Goal: Task Accomplishment & Management: Manage account settings

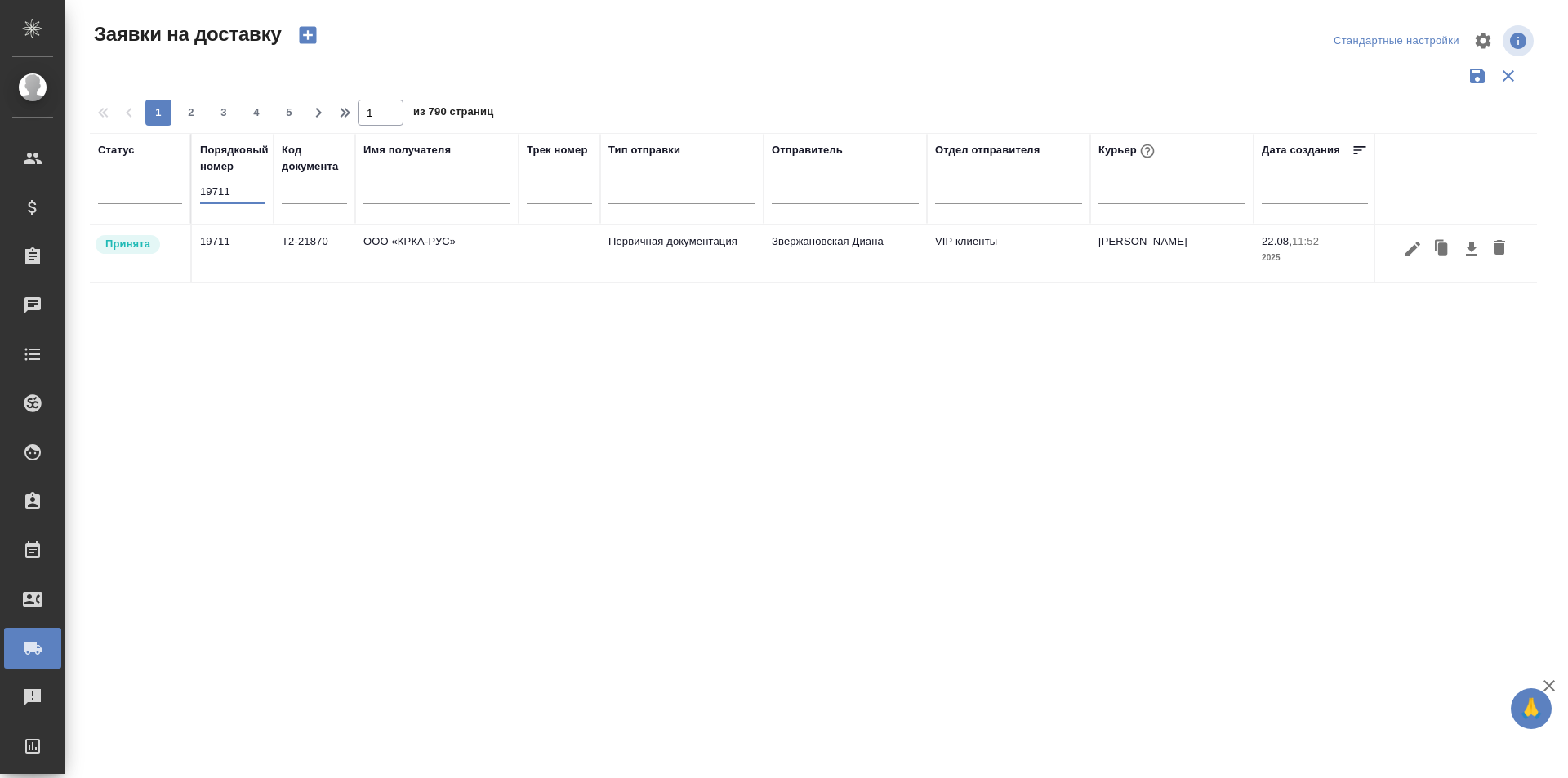
click at [260, 180] on div "Порядковый номер 19711" at bounding box center [233, 179] width 65 height 73
click at [248, 209] on div "19711" at bounding box center [233, 197] width 65 height 35
click at [248, 199] on input "19711" at bounding box center [233, 192] width 65 height 23
click at [248, 197] on input "19711" at bounding box center [233, 192] width 65 height 23
paste input "44"
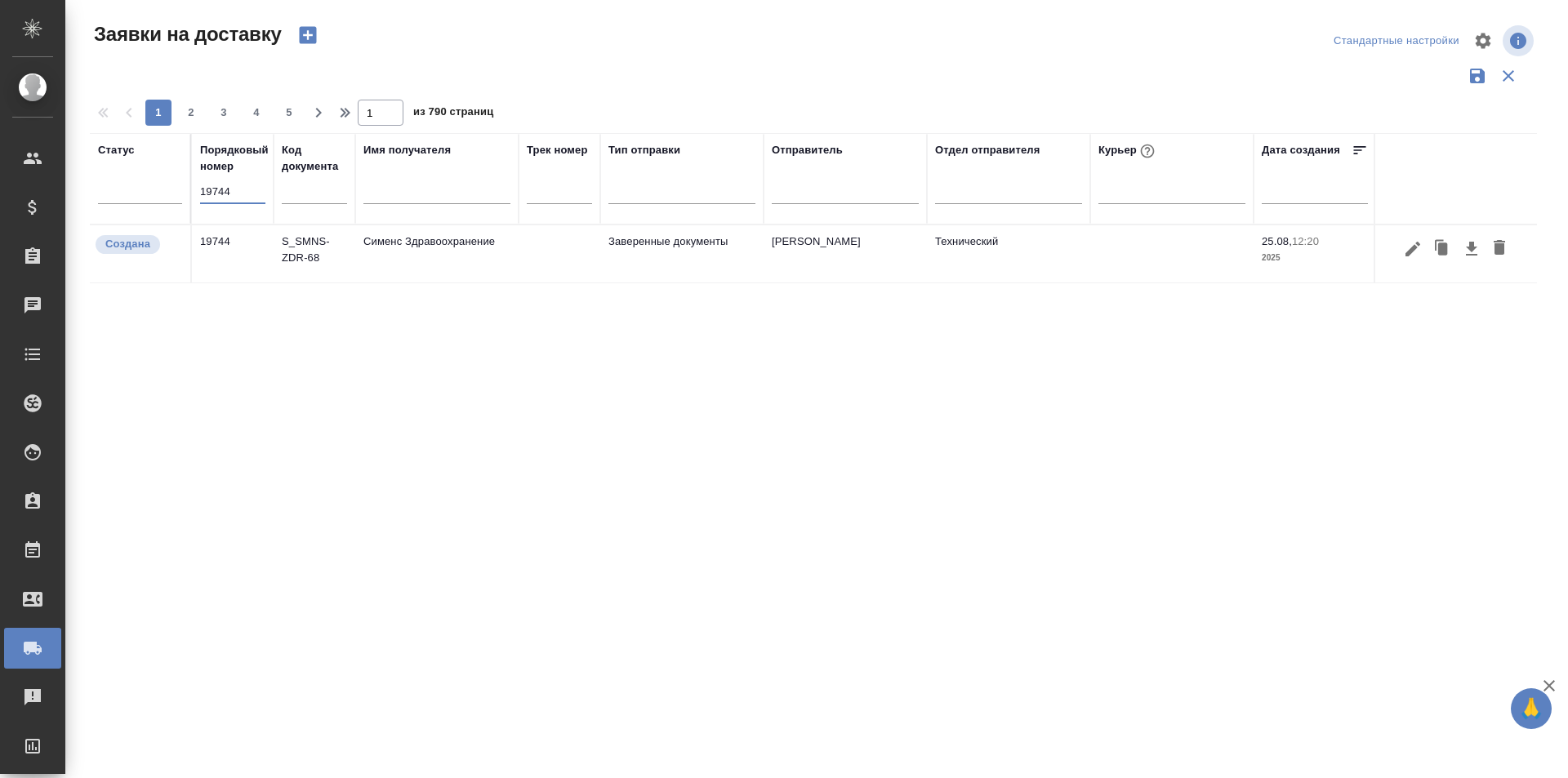
type input "19744"
click at [1340, 468] on div "Статус Порядковый номер 19744 Код документа Имя получателя Трек номер Тип отпра…" at bounding box center [812, 427] width 1447 height 588
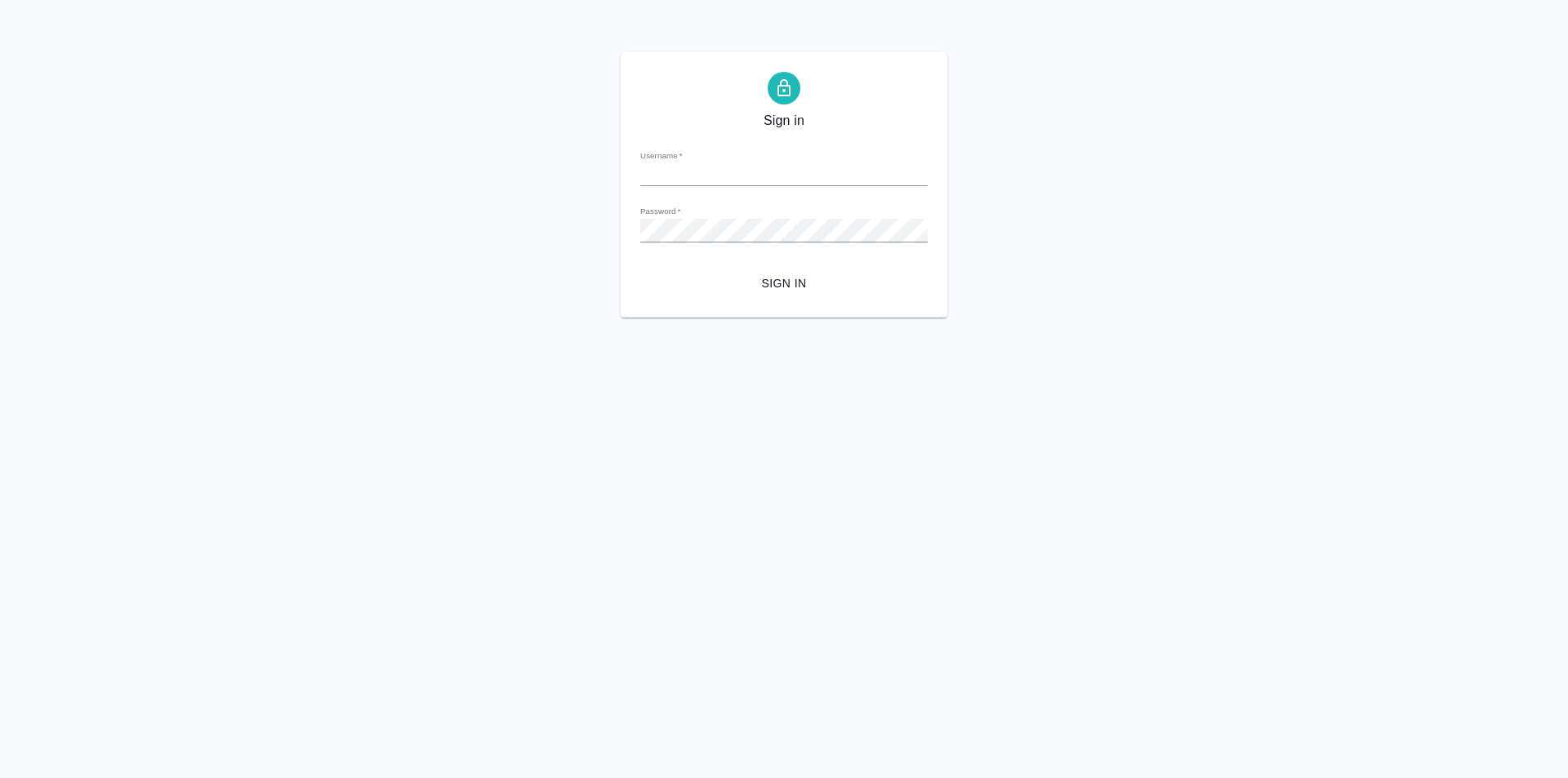
type input "[PERSON_NAME][EMAIL_ADDRESS][DOMAIN_NAME]"
click at [797, 269] on button "Sign in" at bounding box center [784, 283] width 288 height 30
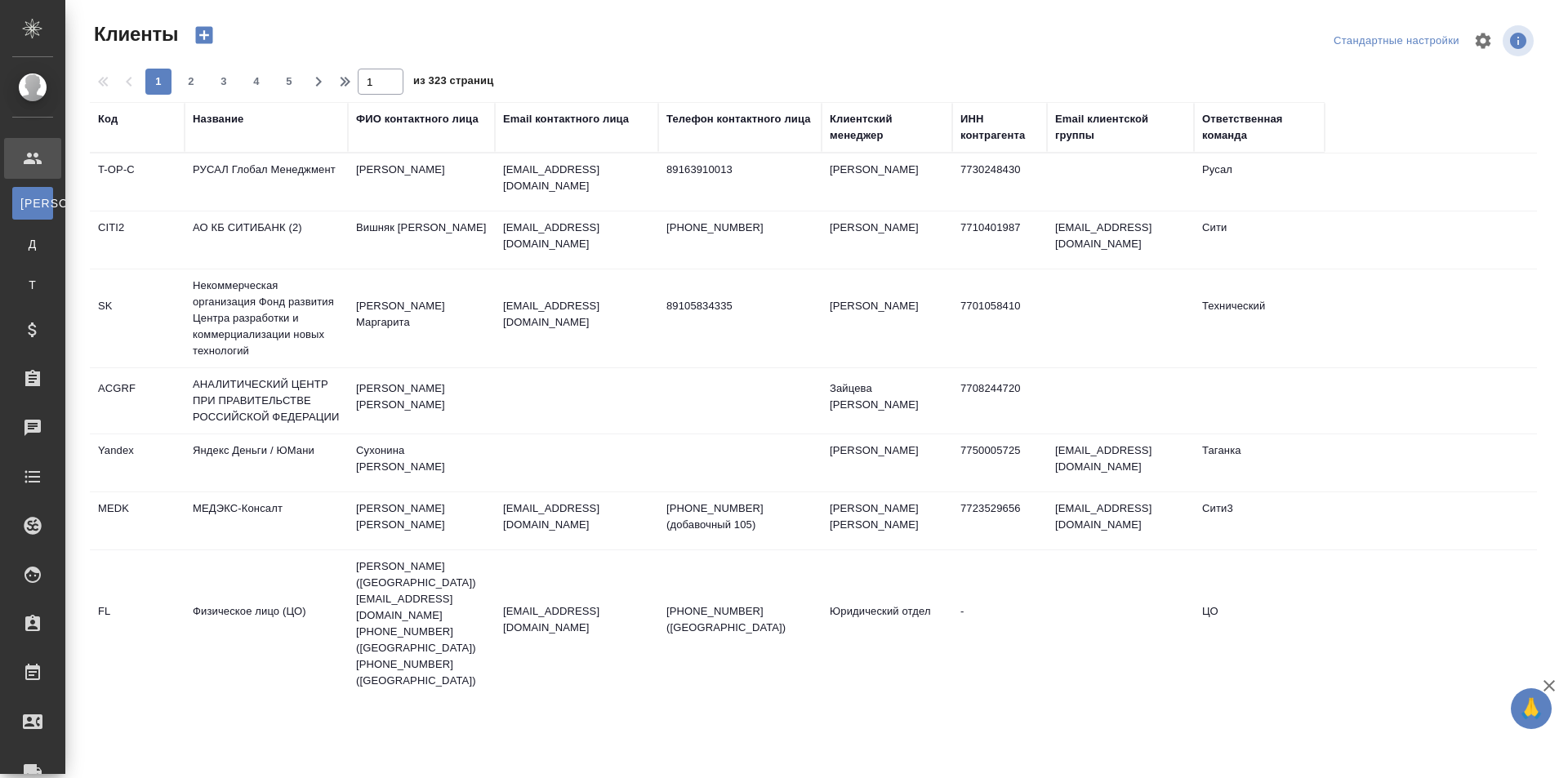
select select "RU"
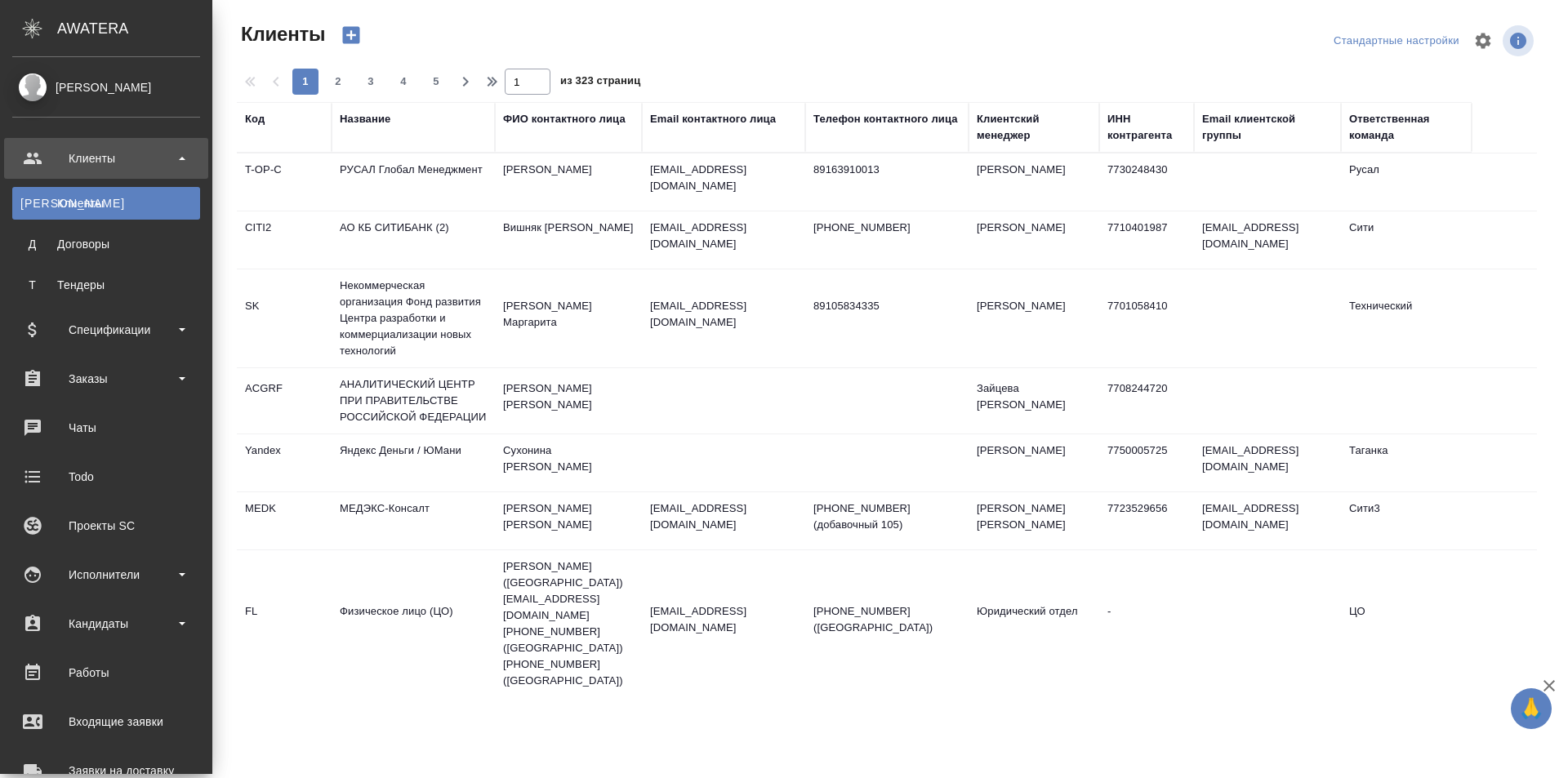
scroll to position [82, 0]
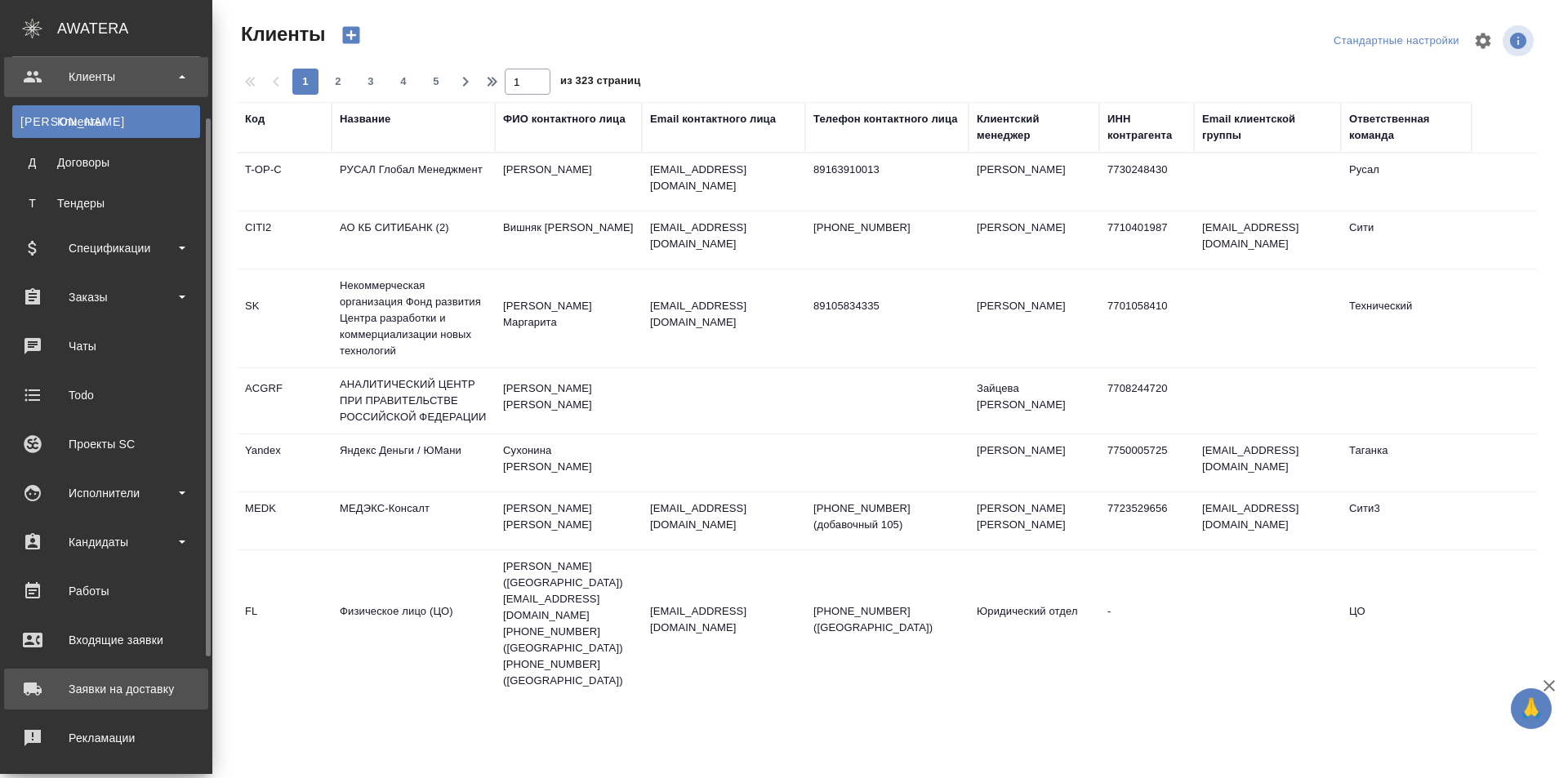
click at [124, 701] on div "Заявки на доставку" at bounding box center [106, 688] width 188 height 24
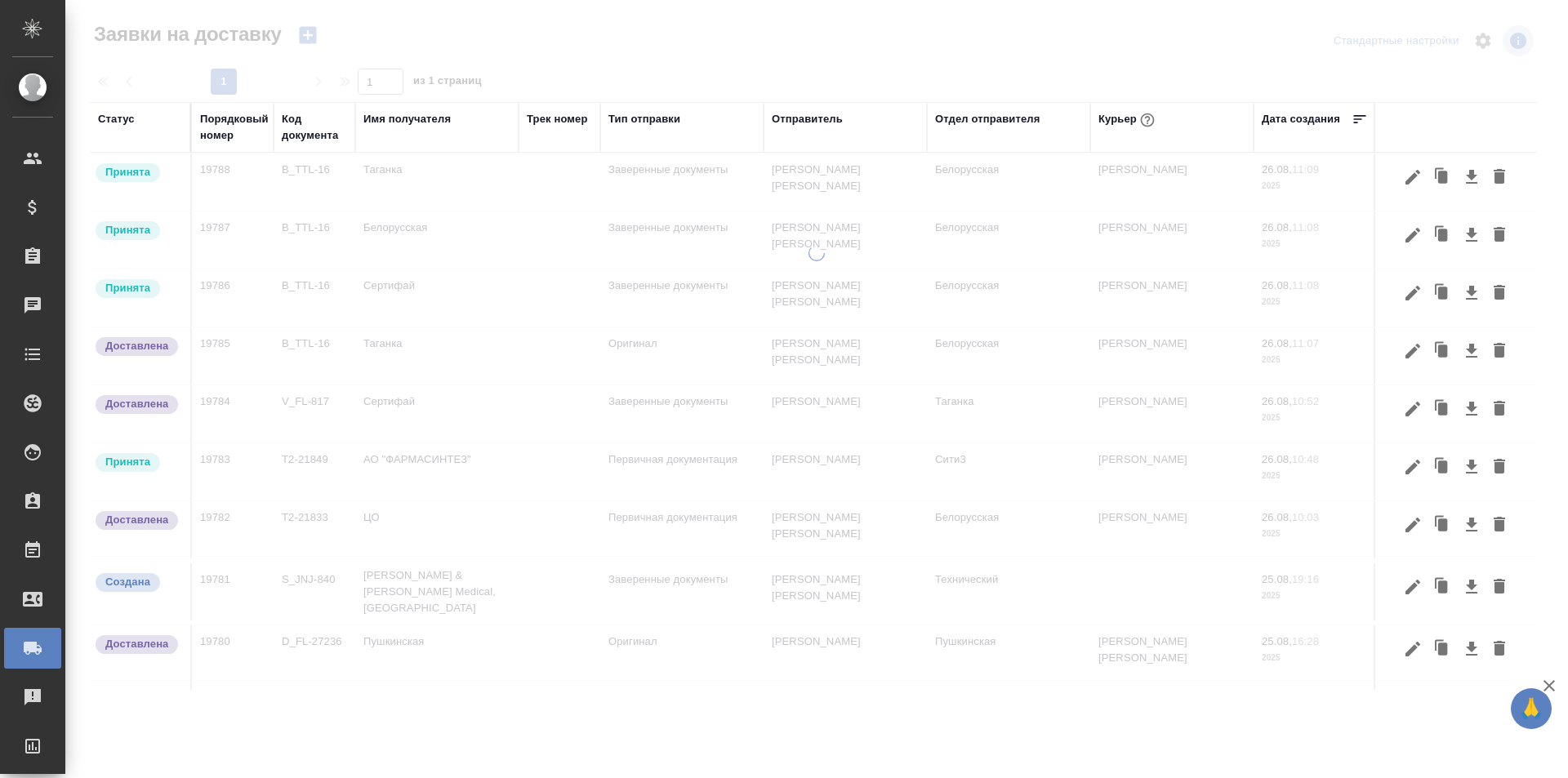
click at [222, 138] on div "Порядковый номер" at bounding box center [234, 127] width 68 height 33
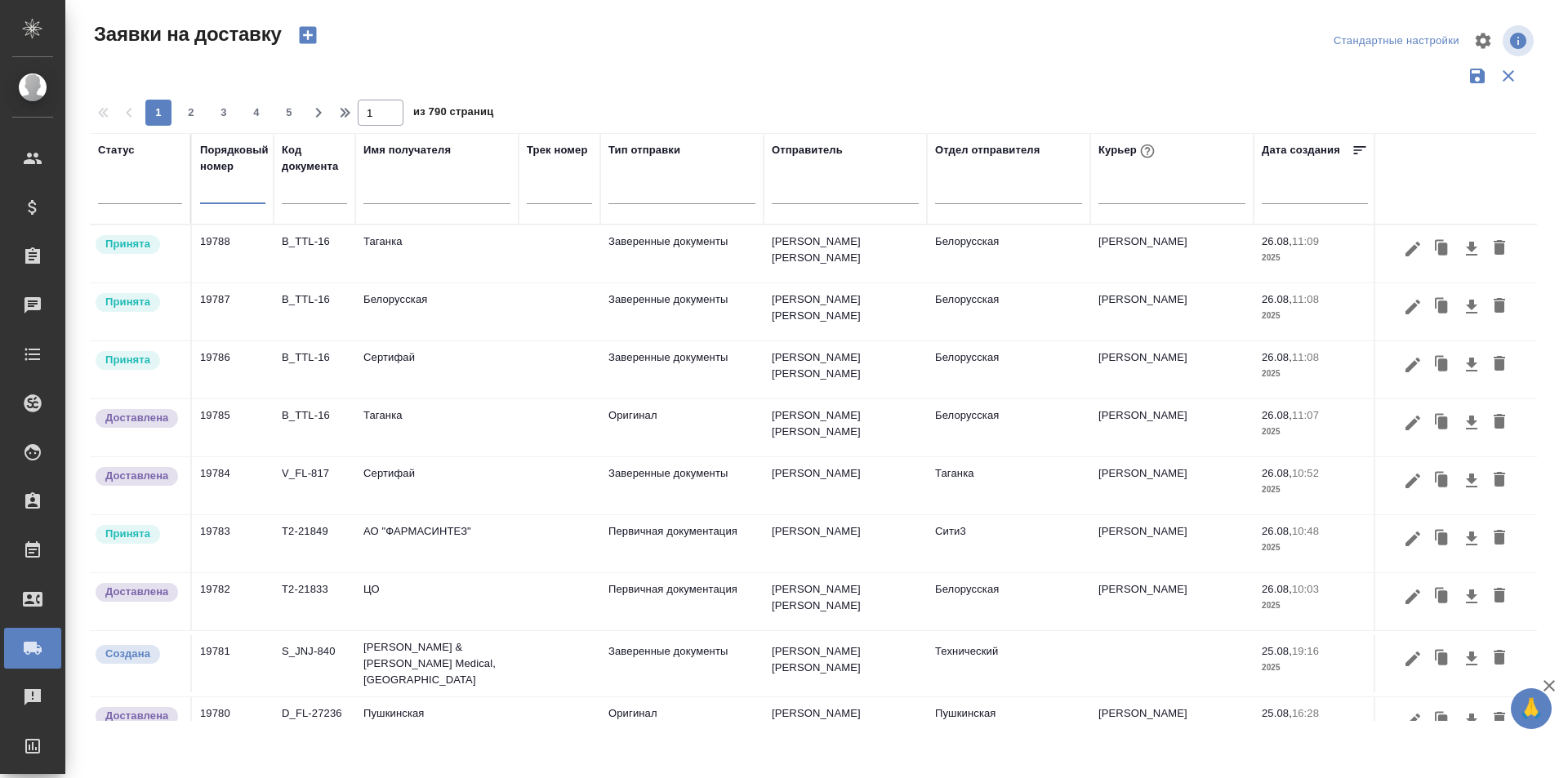
click at [231, 192] on input "text" at bounding box center [233, 192] width 65 height 23
paste input "19779"
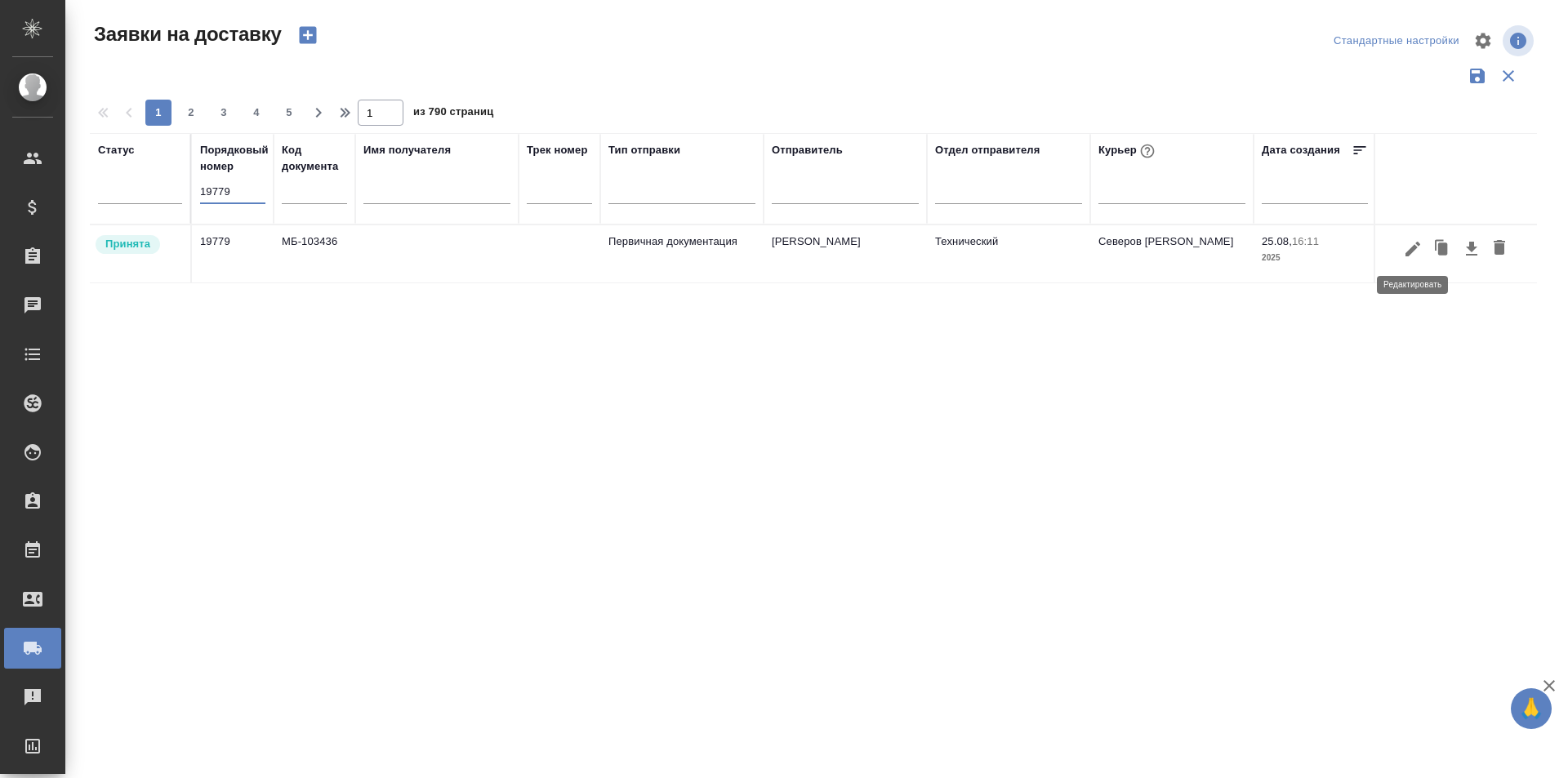
type input "19779"
click at [1408, 249] on icon "button" at bounding box center [1412, 249] width 19 height 19
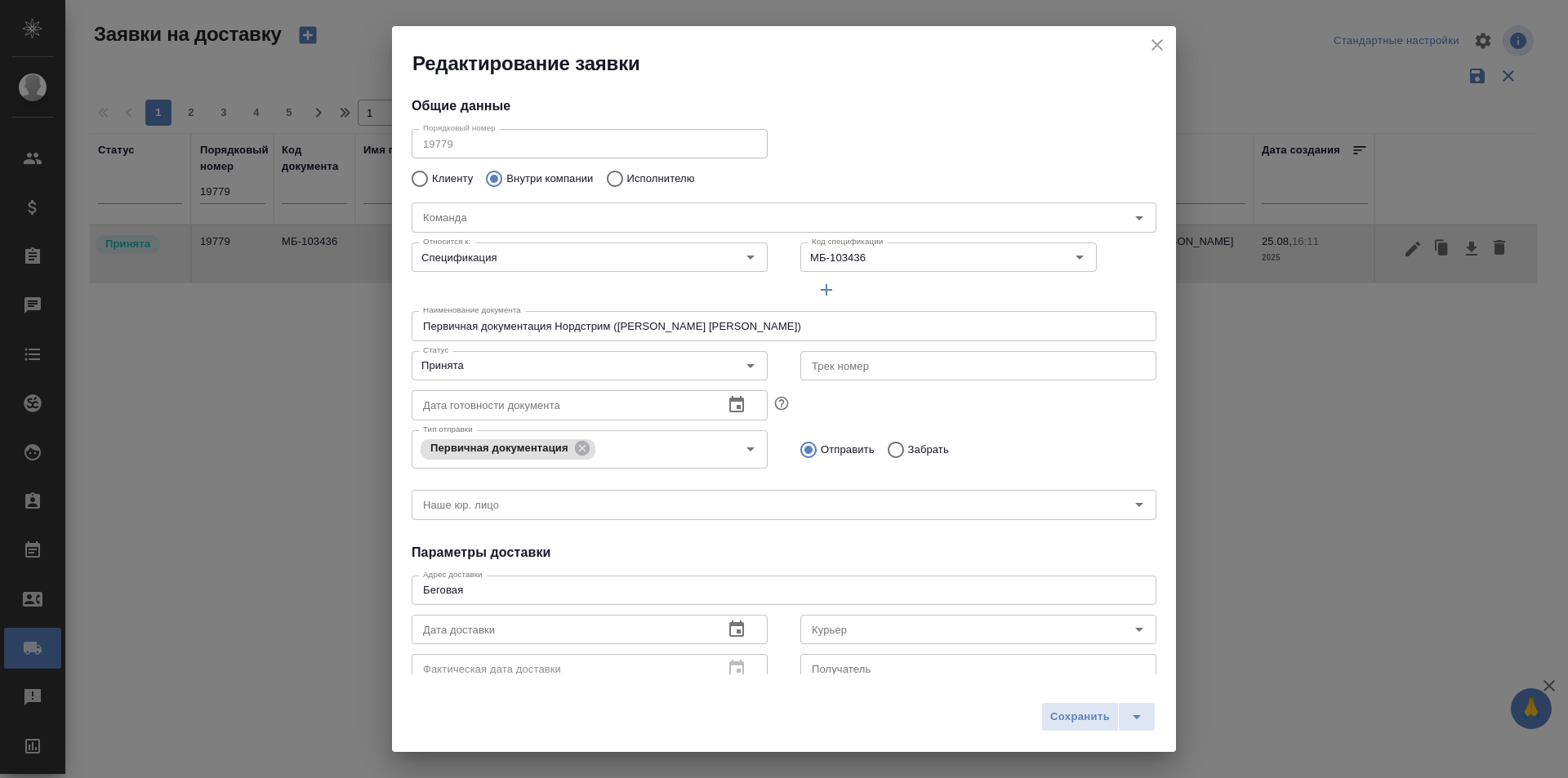
type input "Северов [PERSON_NAME]"
click at [566, 351] on div "Принята Статус" at bounding box center [590, 366] width 356 height 30
click at [553, 371] on input "Принята" at bounding box center [562, 366] width 292 height 19
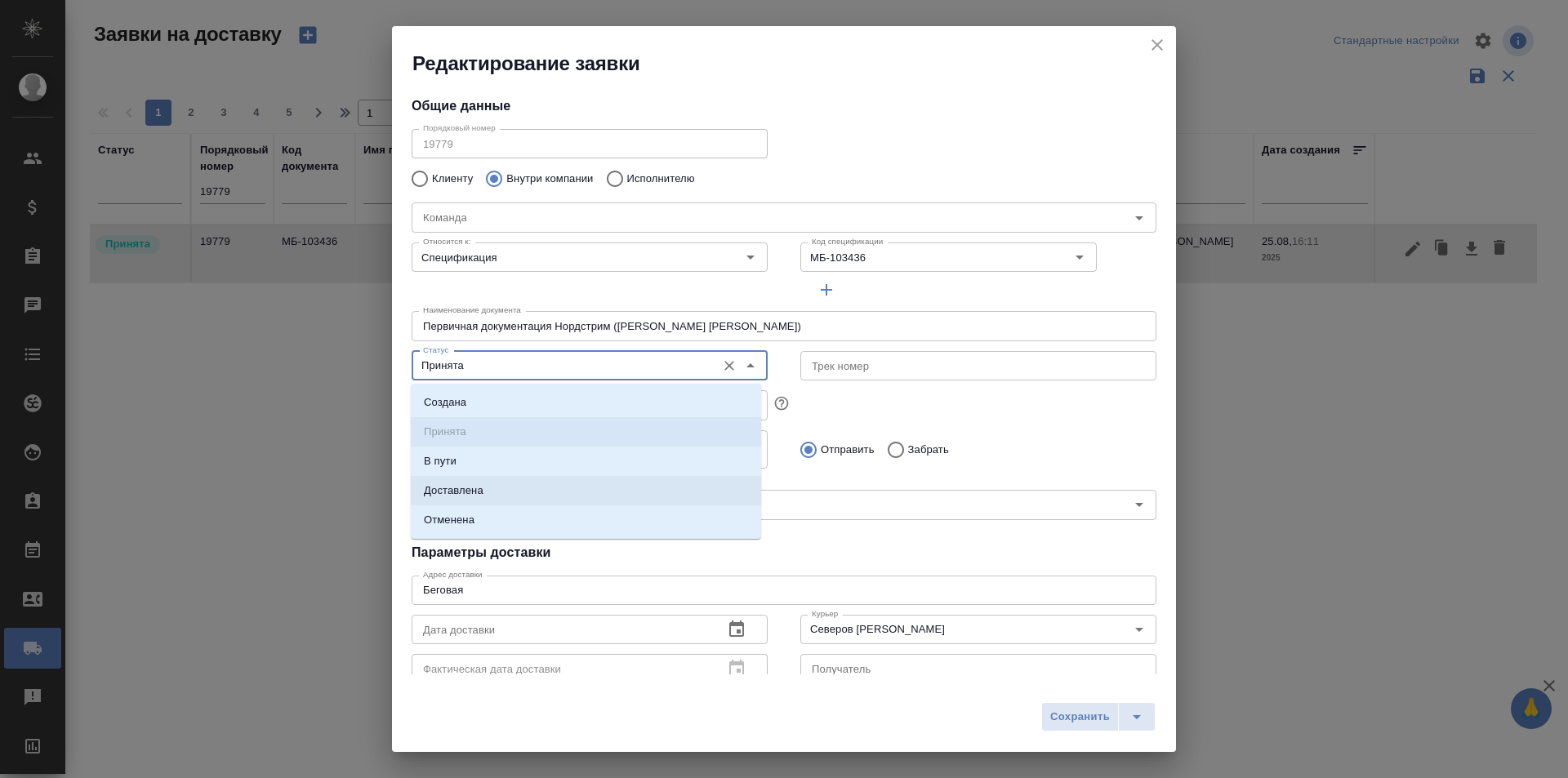
click at [516, 487] on li "Доставлена" at bounding box center [586, 491] width 350 height 30
type input "Доставлена"
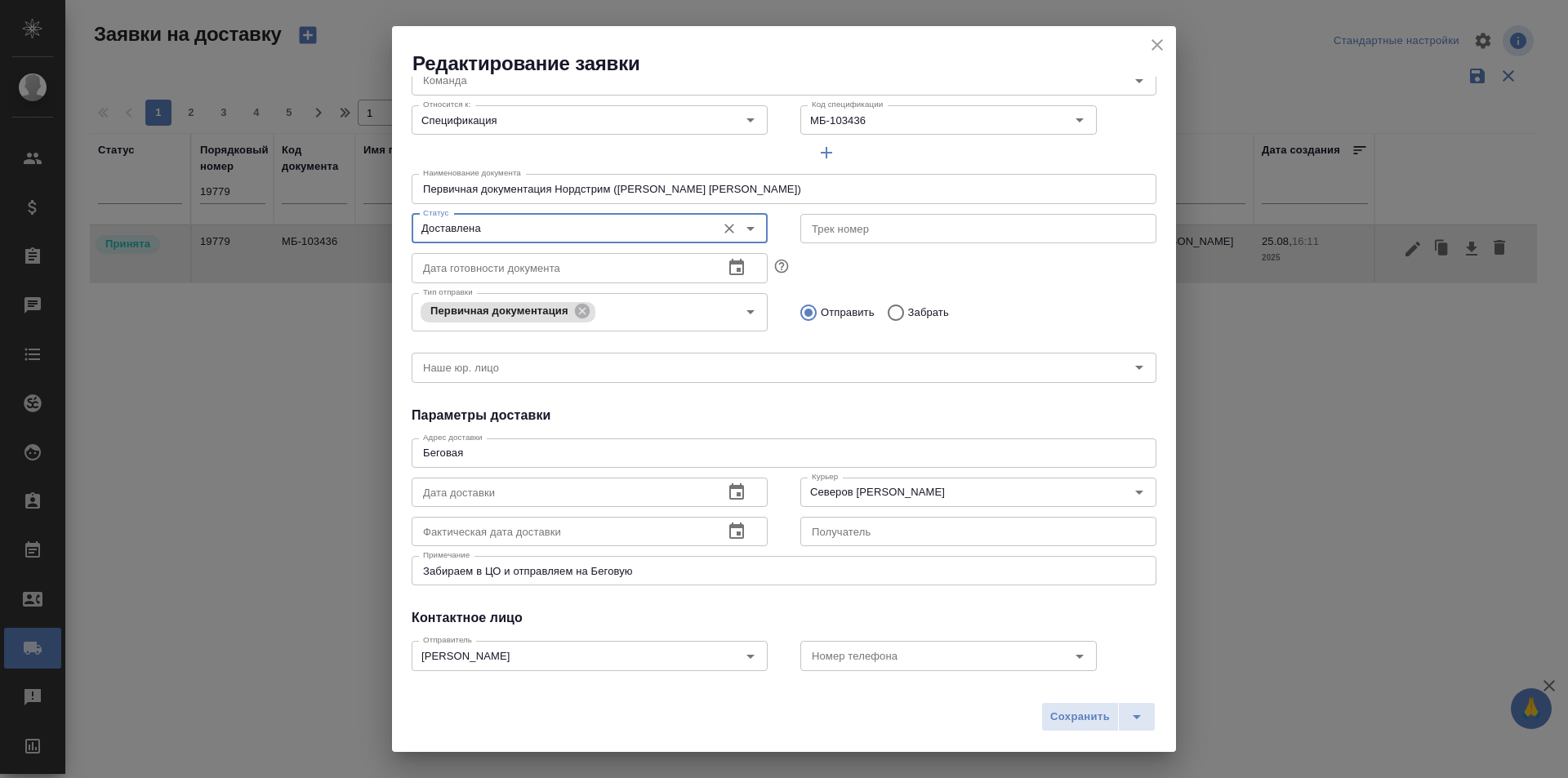
scroll to position [164, 0]
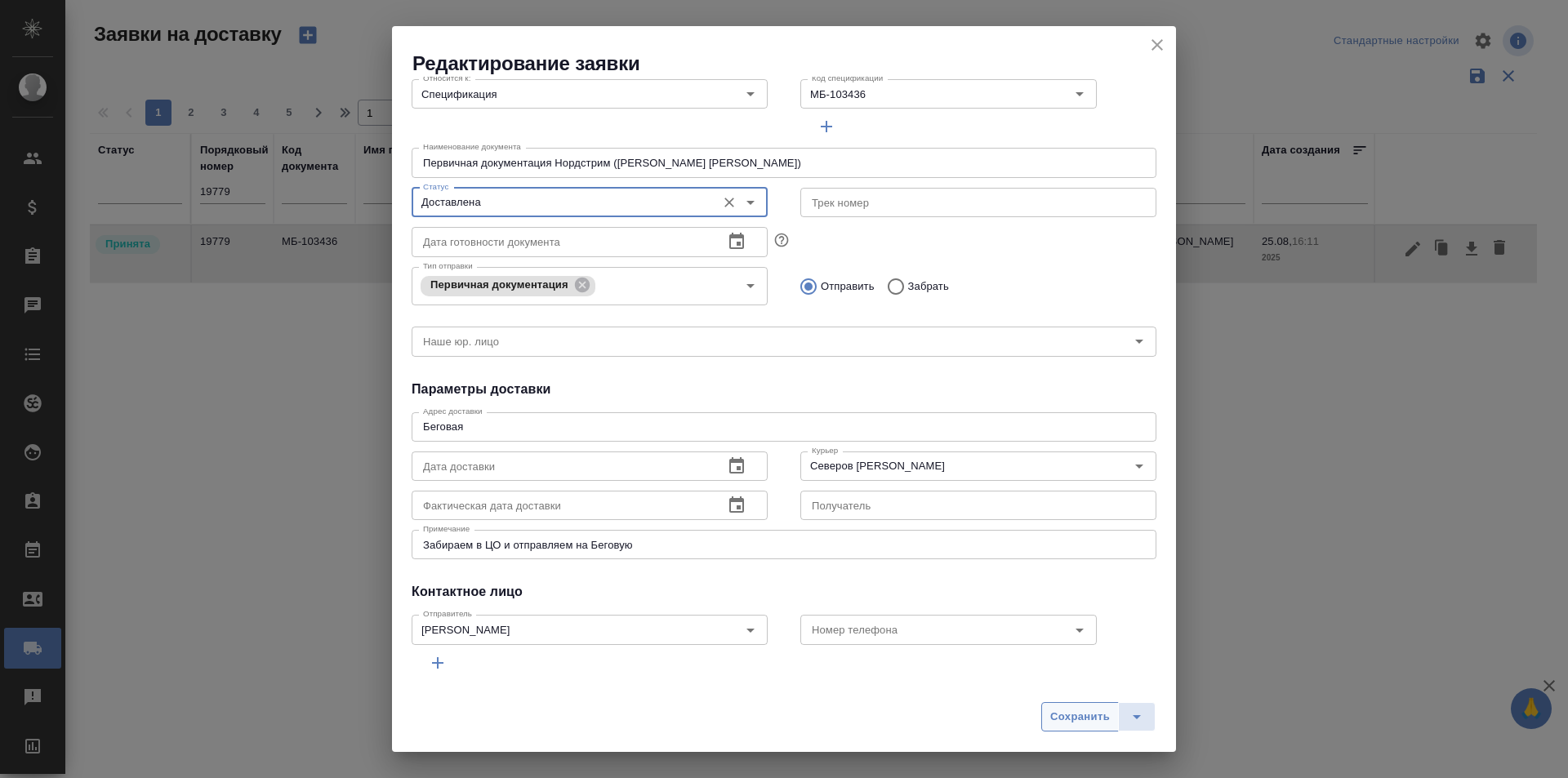
click at [1074, 721] on span "Сохранить" at bounding box center [1080, 717] width 60 height 19
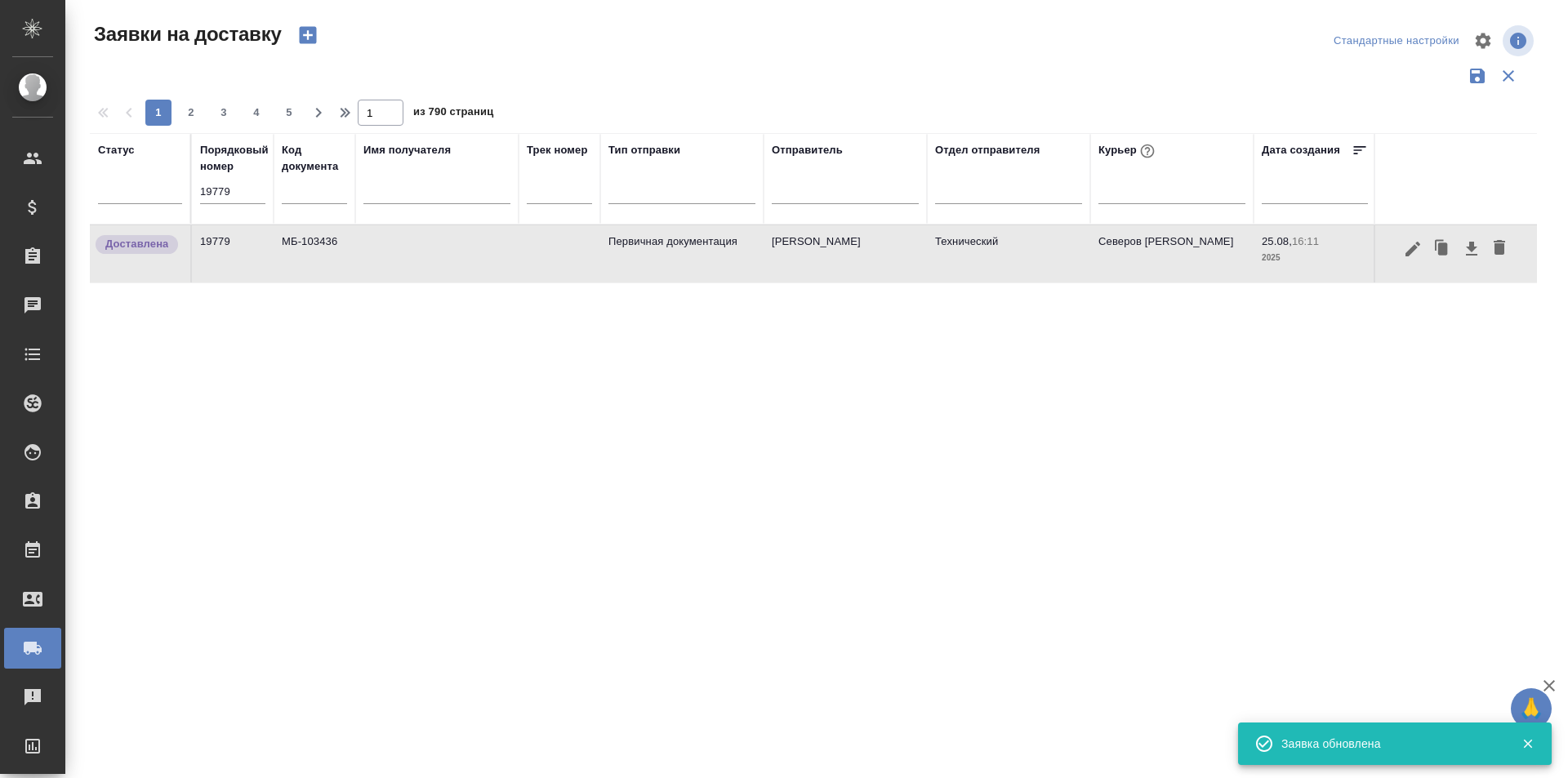
click at [217, 186] on input "19779" at bounding box center [233, 192] width 65 height 23
paste input "44"
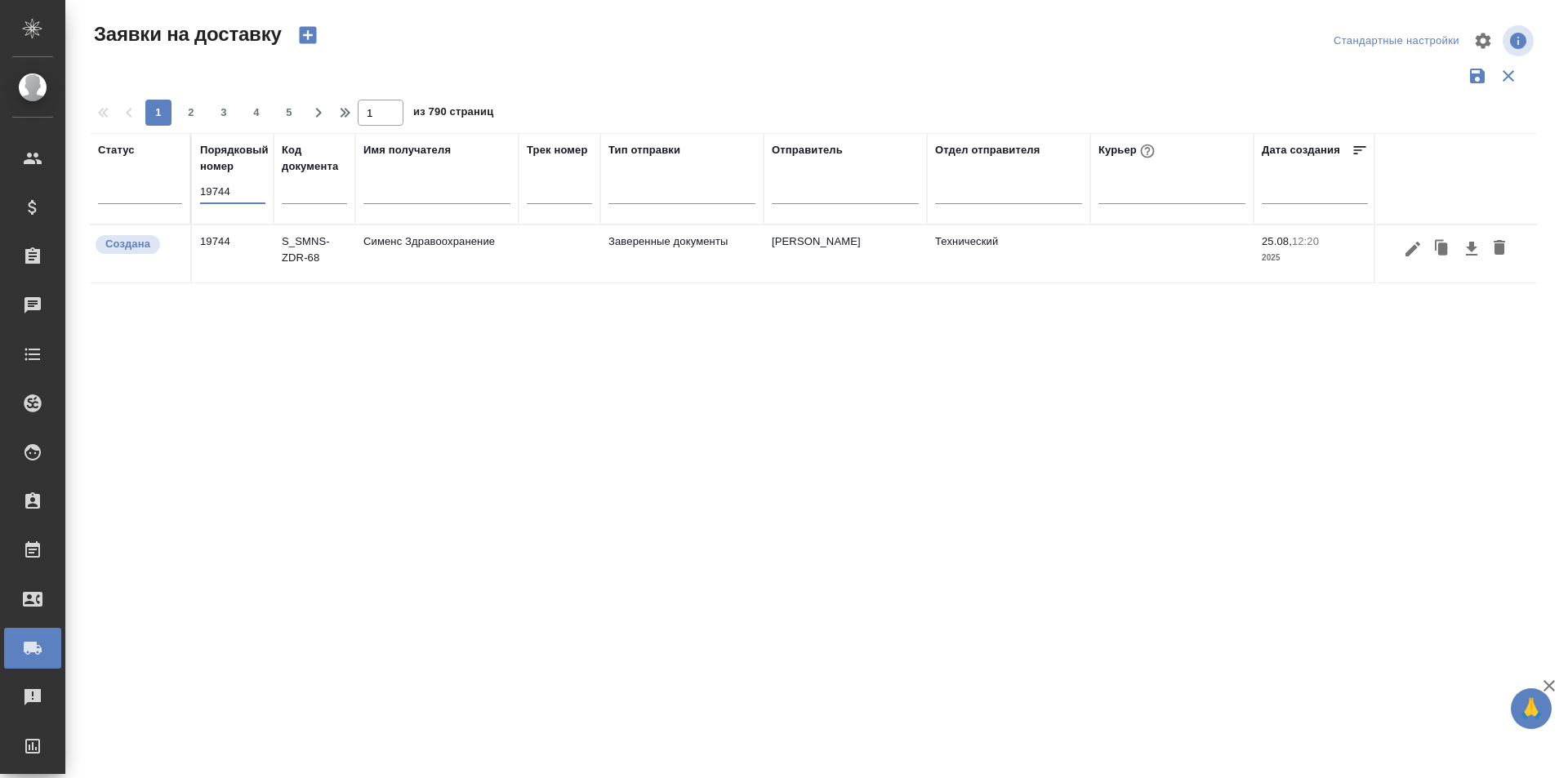
click at [219, 178] on div "Порядковый номер 19744" at bounding box center [233, 179] width 65 height 73
click at [226, 193] on input "19744" at bounding box center [233, 192] width 65 height 23
paste input "9"
type input "19749"
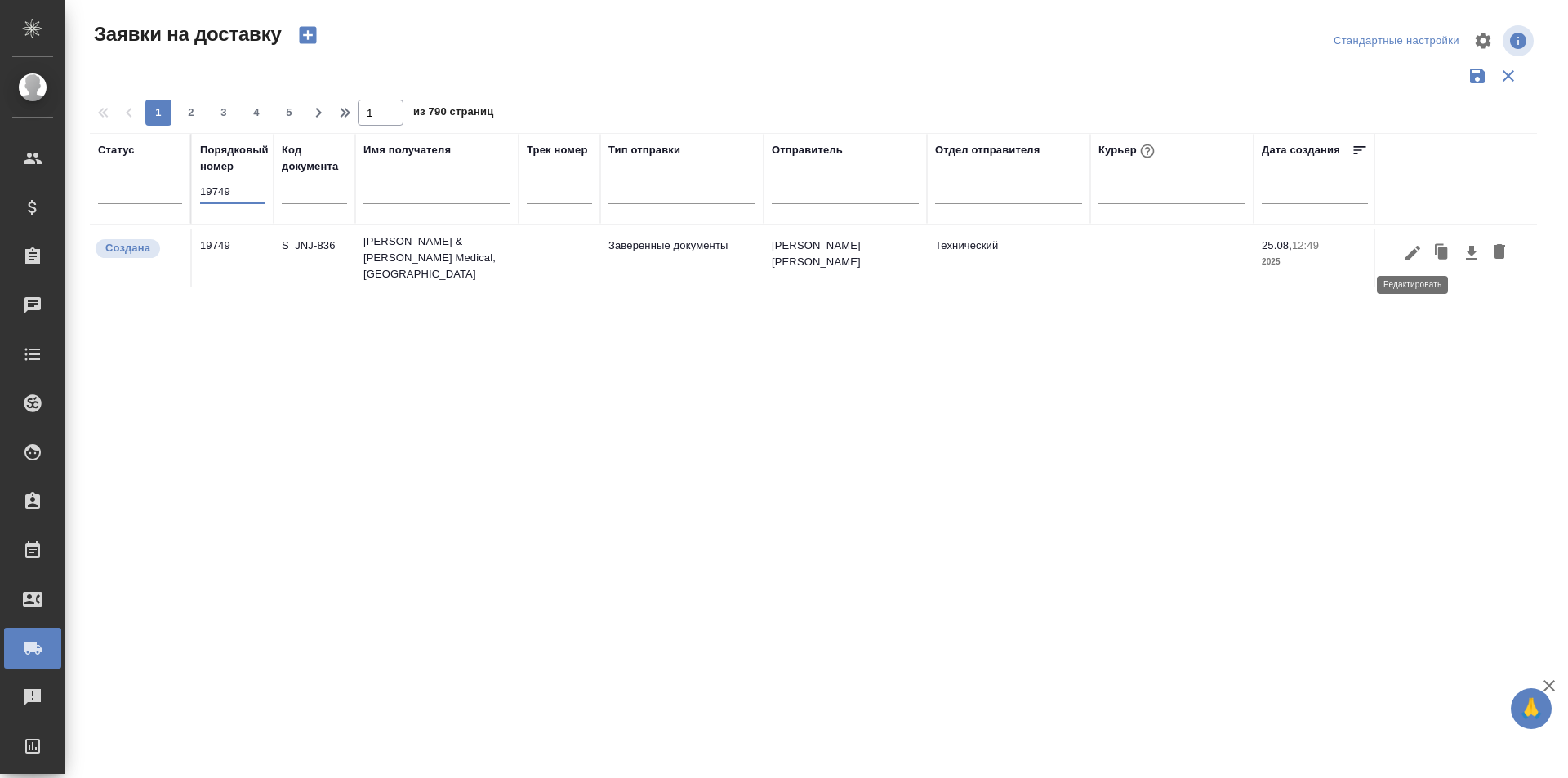
click at [1417, 250] on icon "button" at bounding box center [1412, 253] width 19 height 19
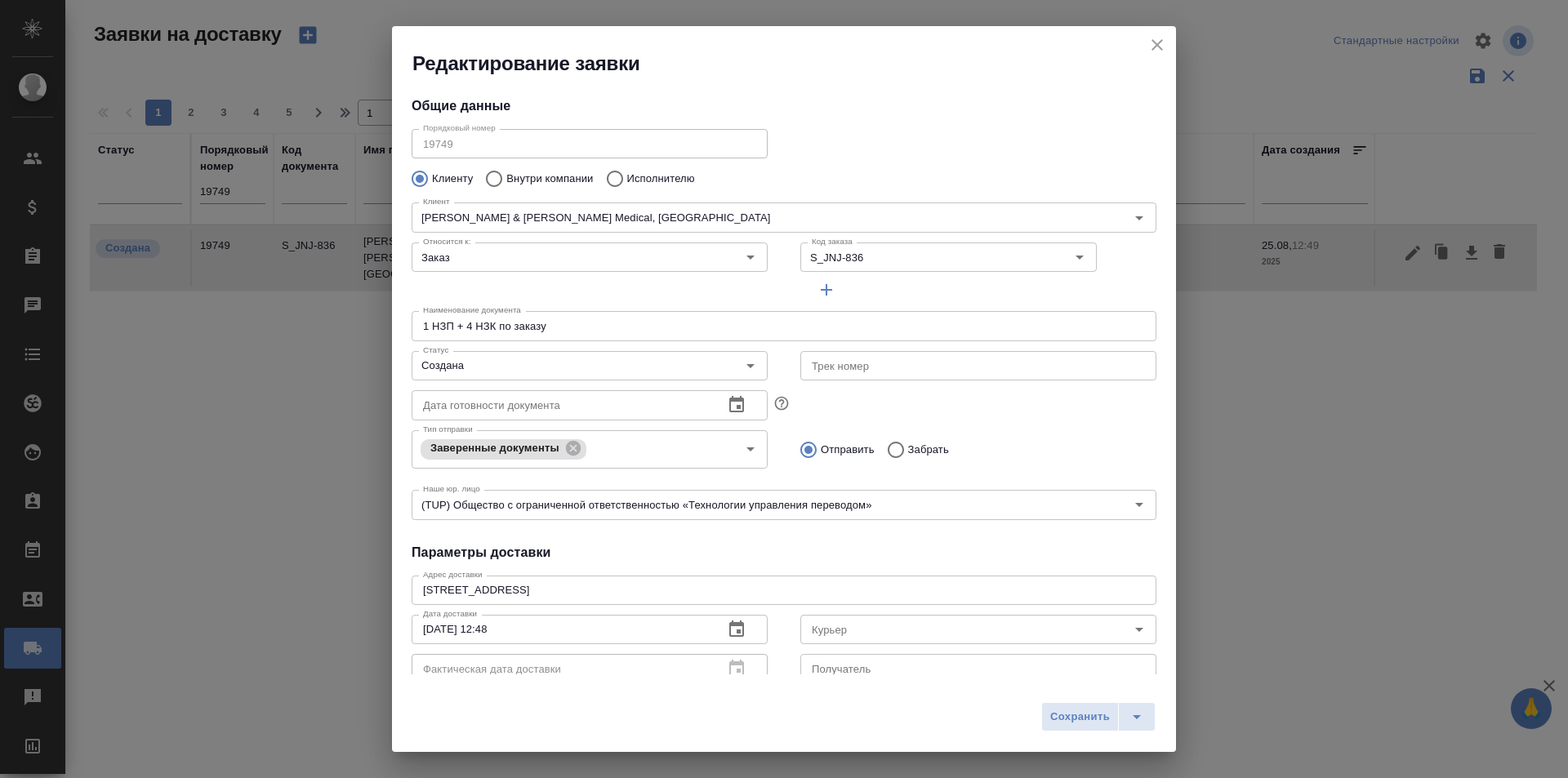
type input "[PERSON_NAME]"
type input "[PHONE_NUMBER]"
click at [830, 635] on input "Курьер" at bounding box center [950, 630] width 292 height 19
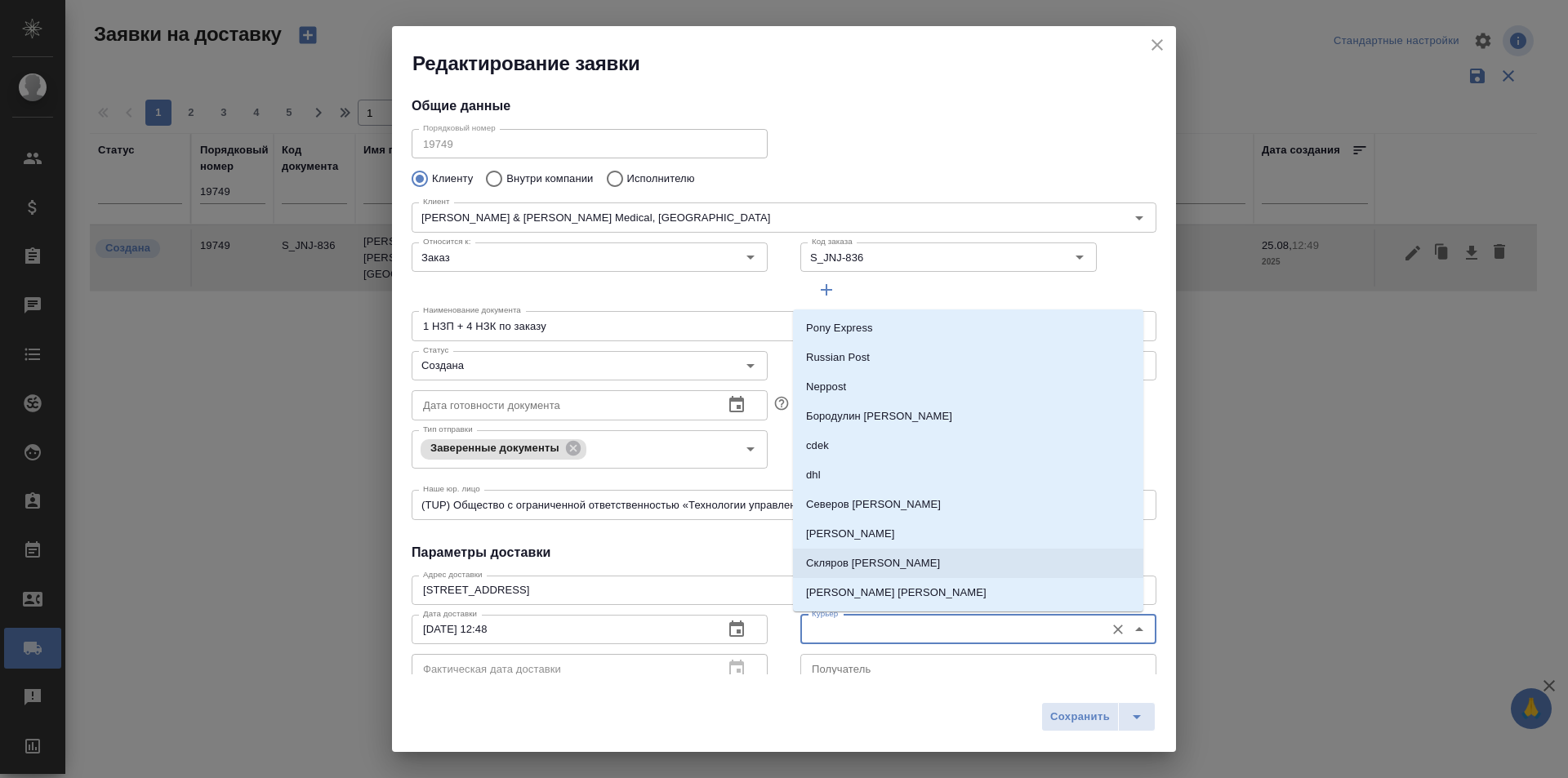
click at [889, 567] on p "Скляров [PERSON_NAME]" at bounding box center [872, 563] width 134 height 16
type input "Скляров [PERSON_NAME]"
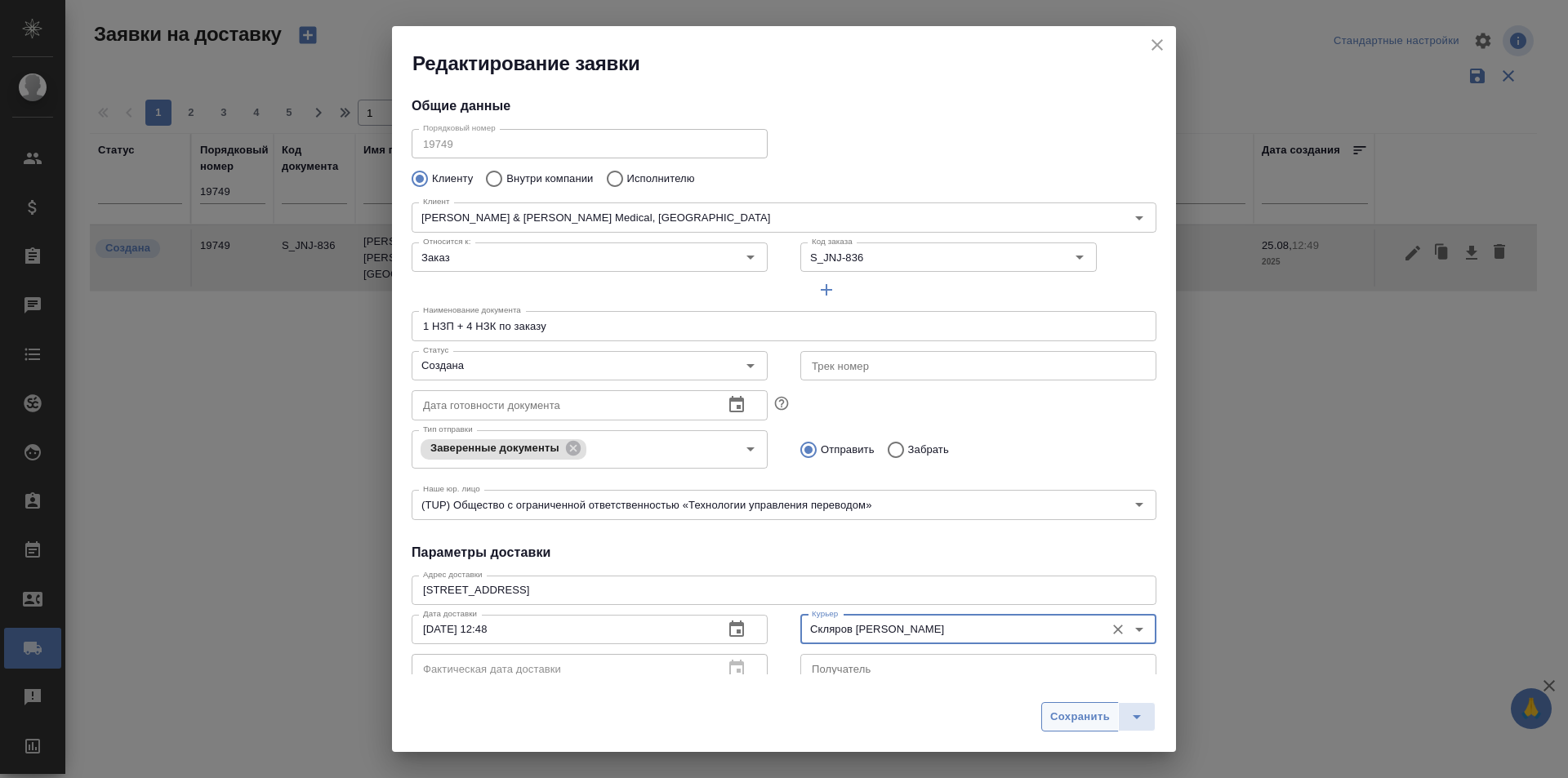
click at [1058, 704] on button "Сохранить" at bounding box center [1080, 717] width 78 height 30
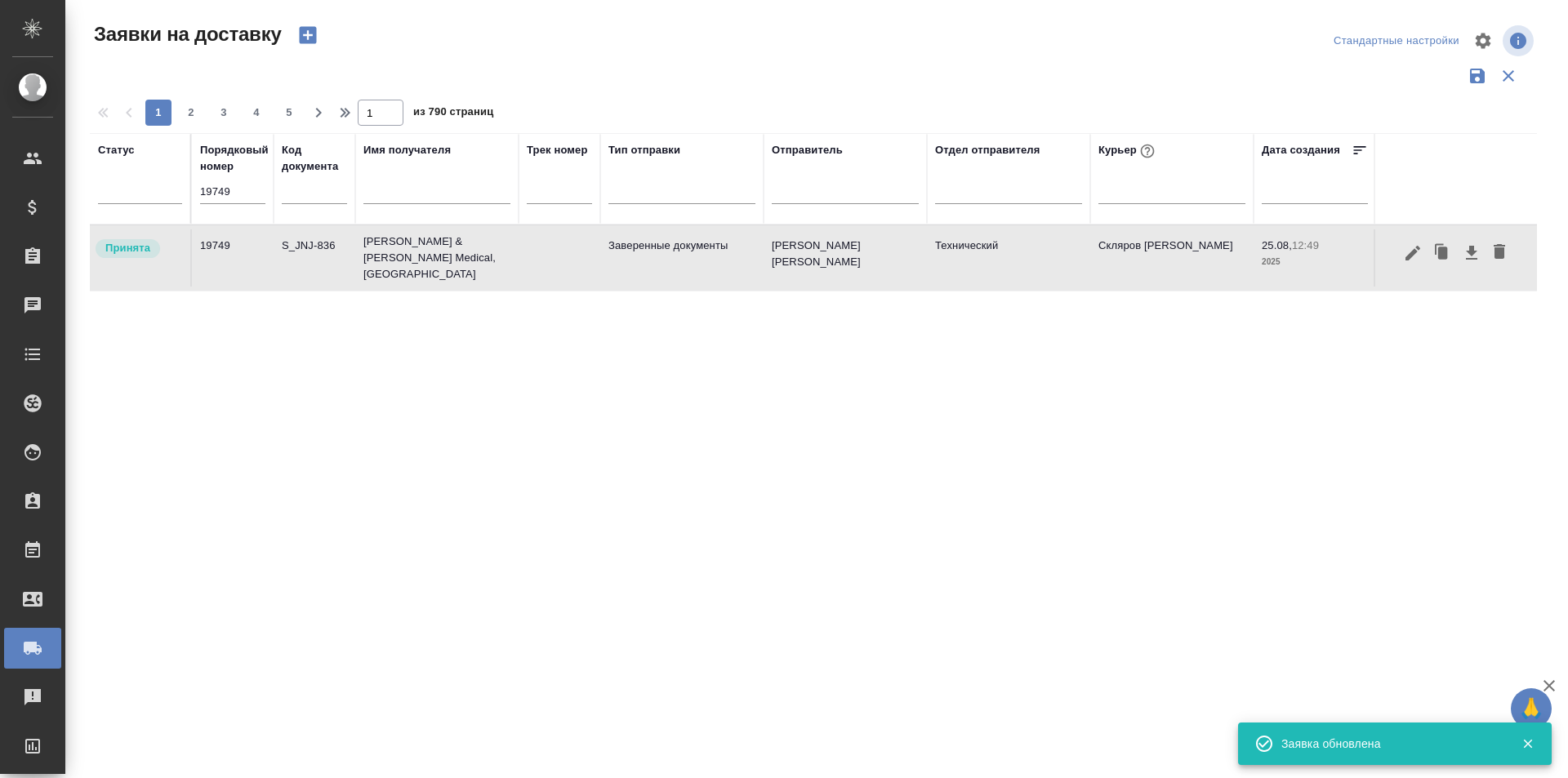
click at [244, 192] on input "19749" at bounding box center [233, 192] width 65 height 23
paste input "79"
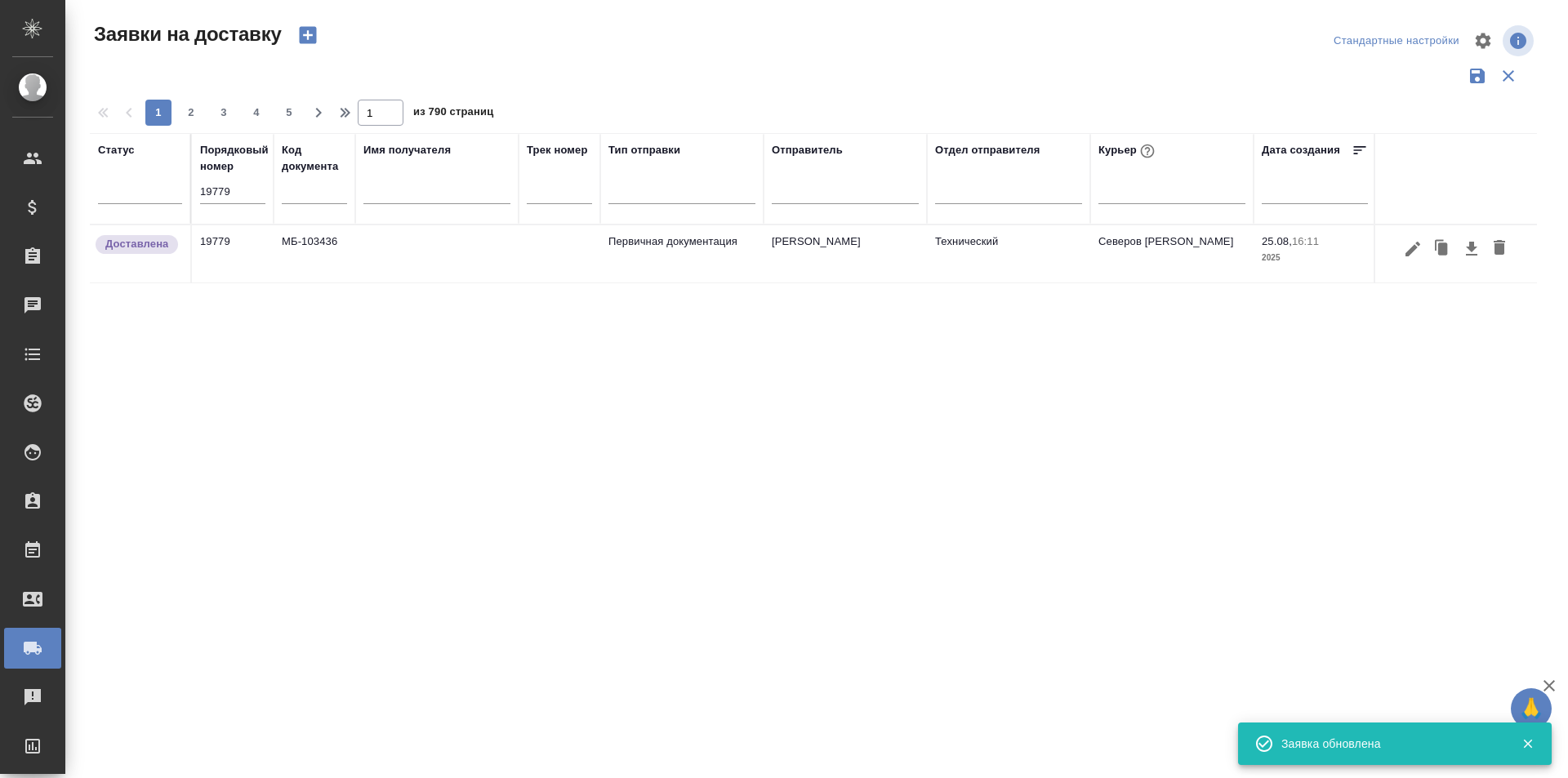
click at [964, 572] on div "Статус Порядковый номер 19779 Код документа Имя получателя Трек номер Тип отпра…" at bounding box center [812, 427] width 1447 height 588
click at [503, 774] on div ".cls-1 fill:#fff; AWATERA [PERSON_NAME] Спецификации Заказы 0 Чаты Todo Проекты…" at bounding box center [784, 389] width 1568 height 778
click at [226, 186] on input "19779" at bounding box center [233, 192] width 65 height 23
paste input "81"
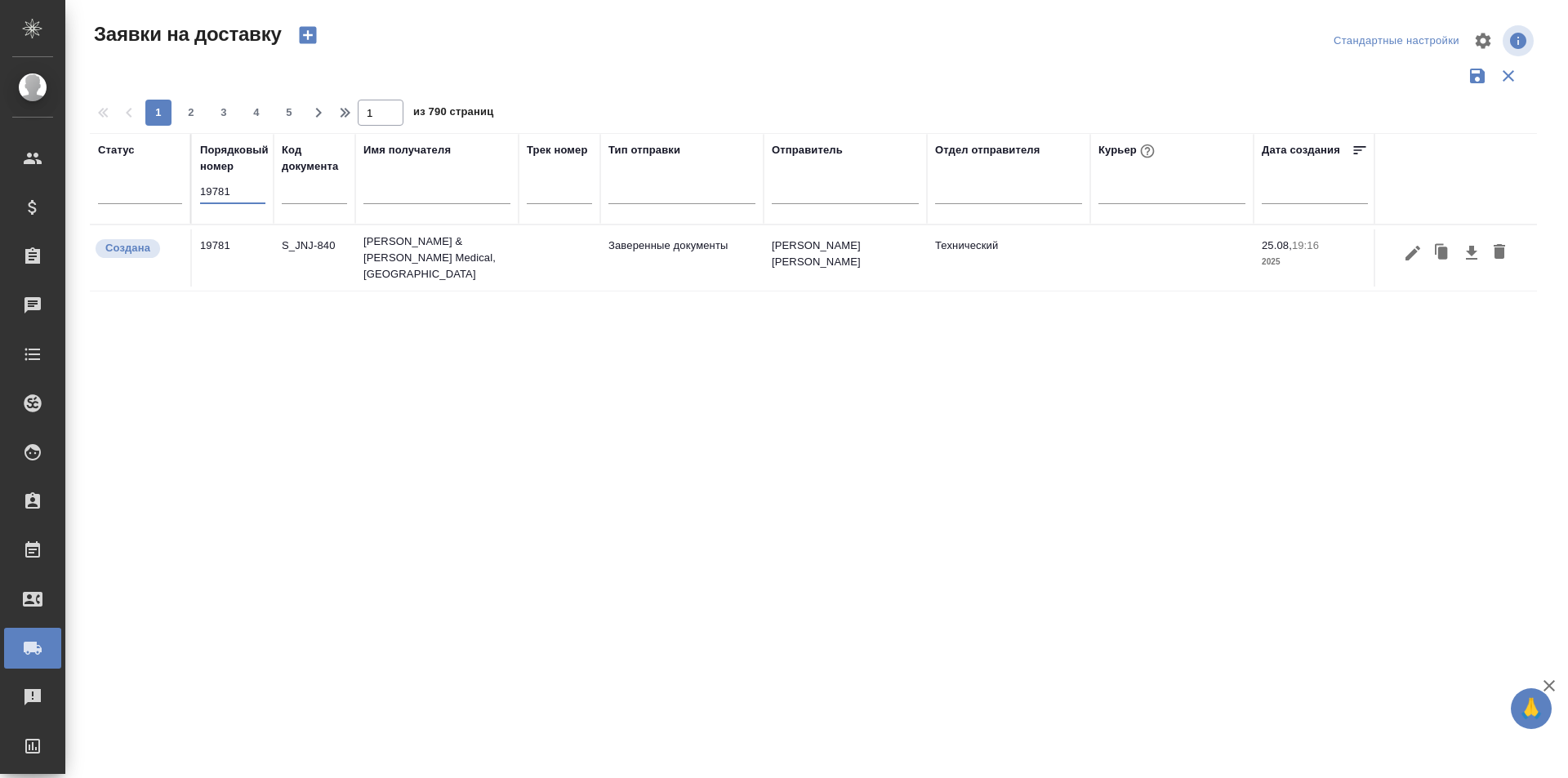
click at [1410, 252] on icon "button" at bounding box center [1412, 251] width 14 height 14
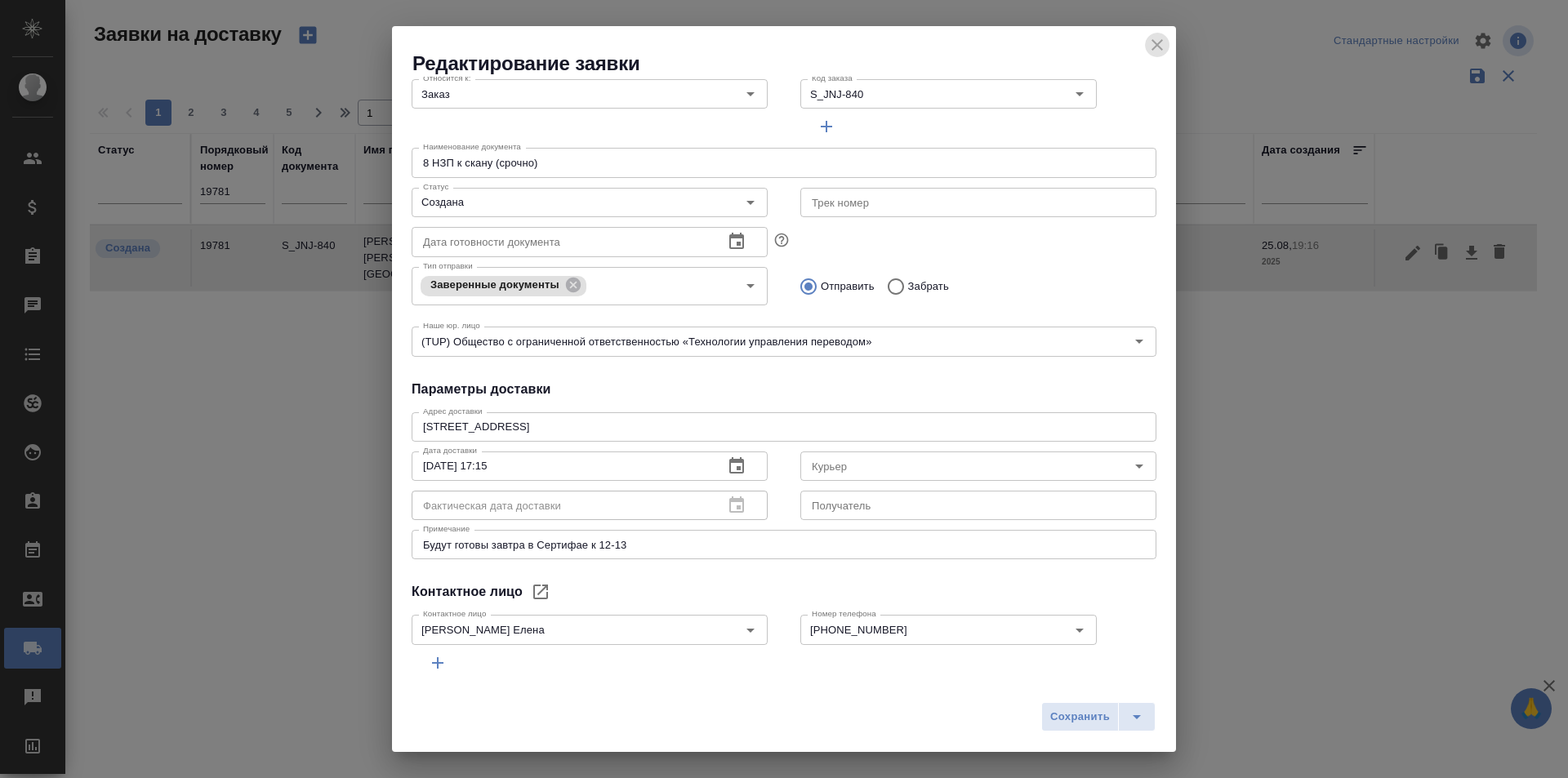
click at [1155, 46] on icon "close" at bounding box center [1157, 45] width 12 height 12
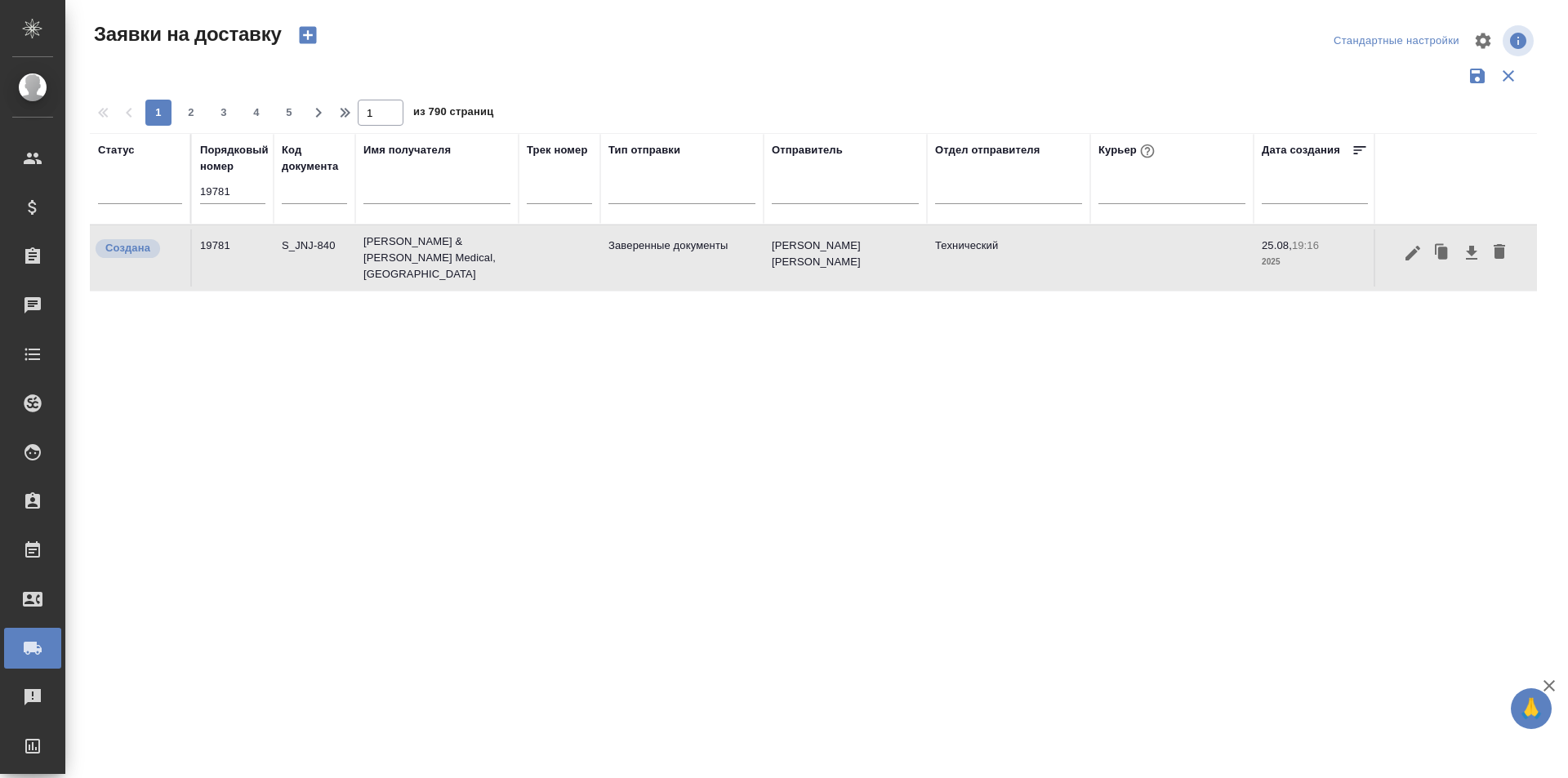
click at [243, 191] on input "19781" at bounding box center [233, 192] width 65 height 23
paste input "44"
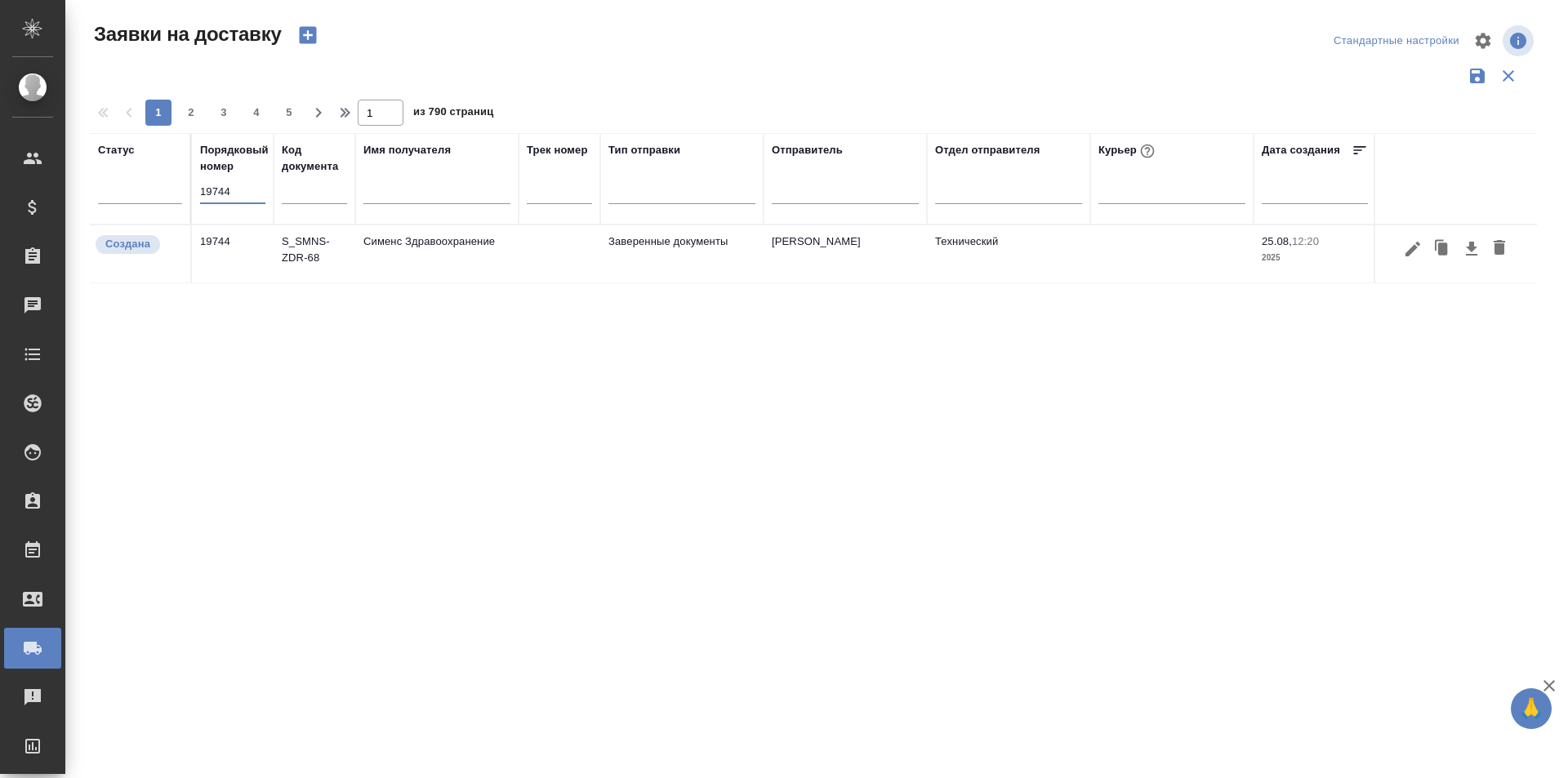
type input "19744"
click at [1412, 253] on icon "button" at bounding box center [1412, 249] width 19 height 19
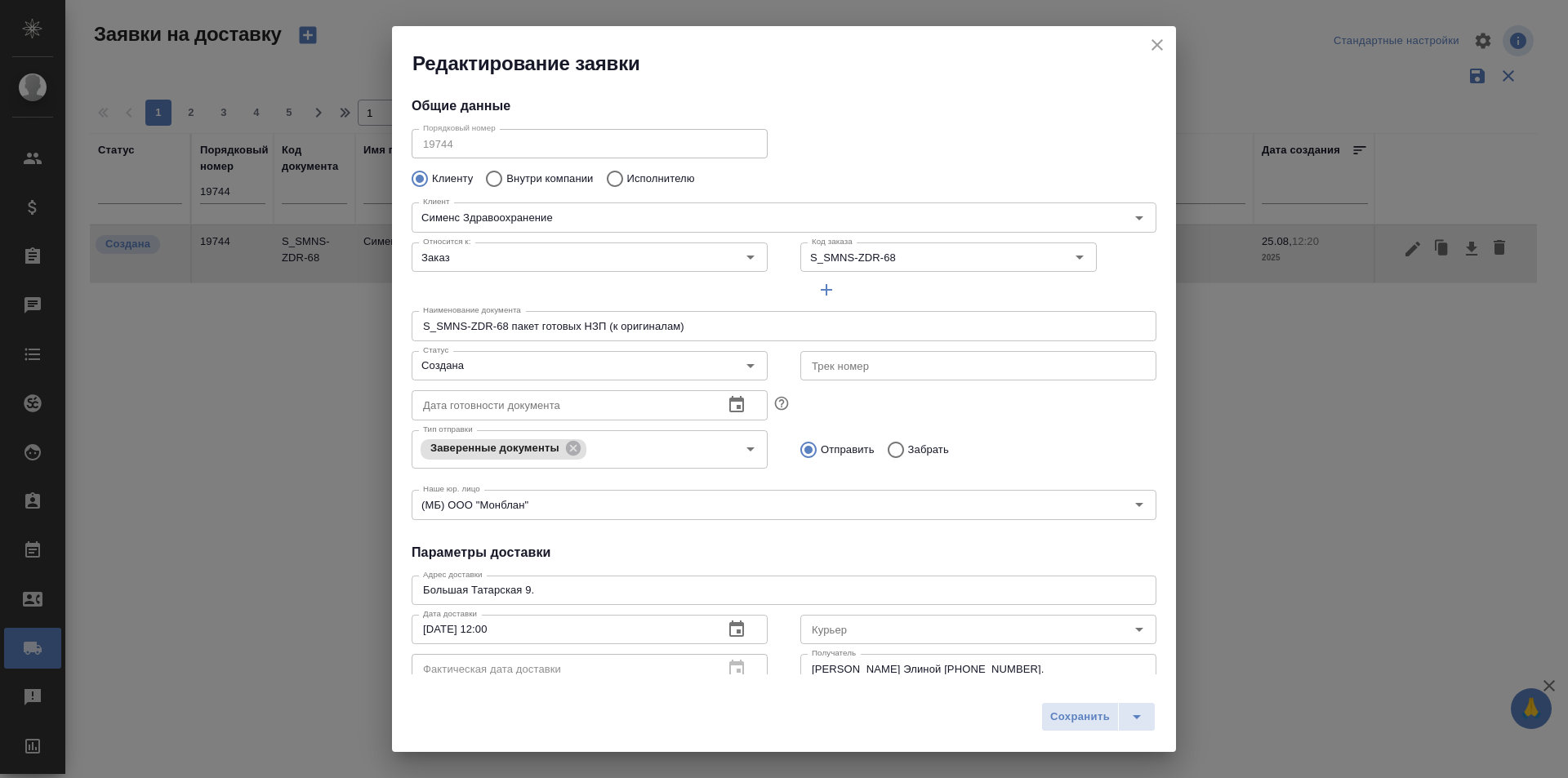
type input "[PERSON_NAME] [PERSON_NAME]"
type input "[PHONE_NUMBER]"
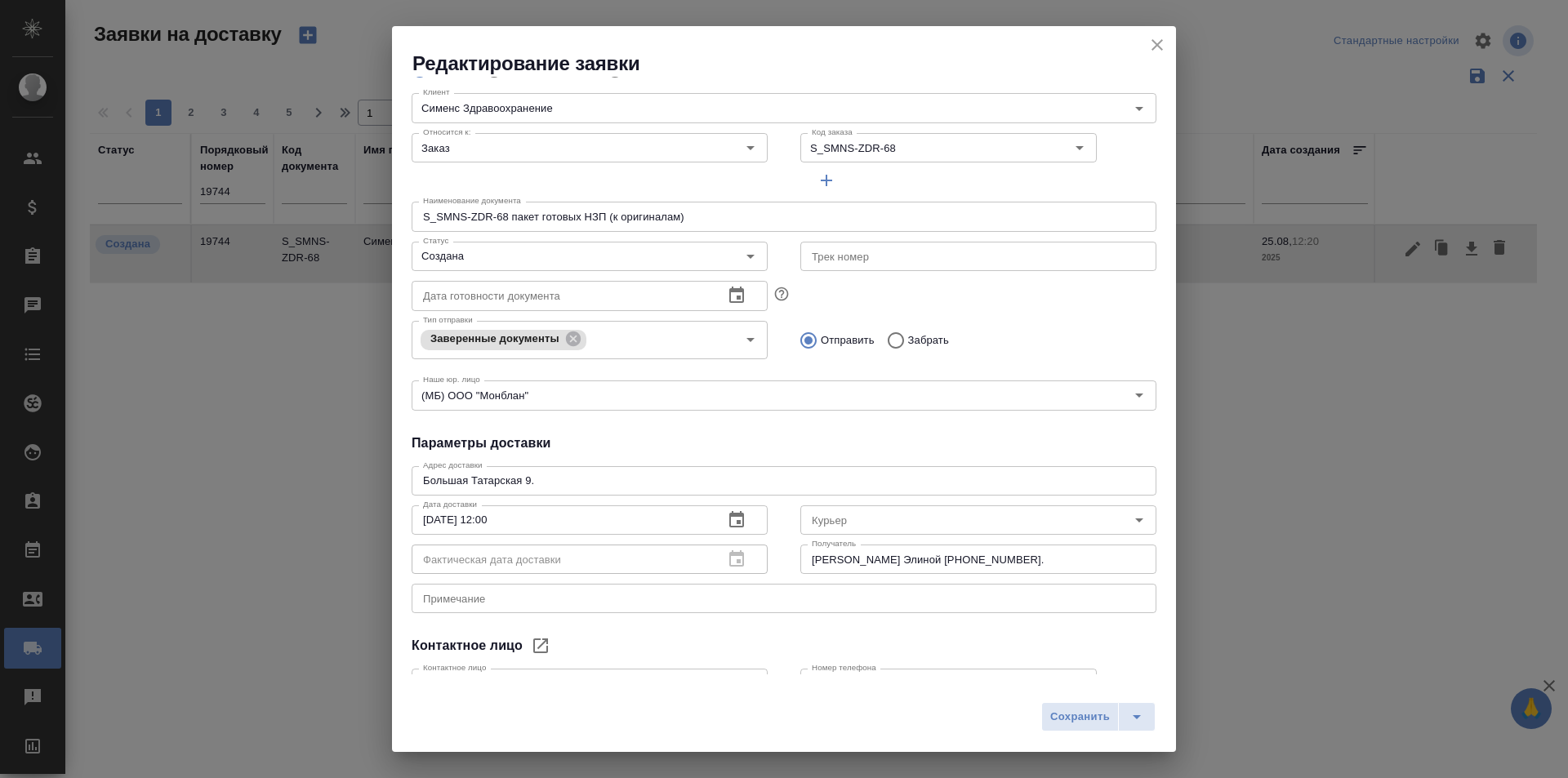
scroll to position [222, 0]
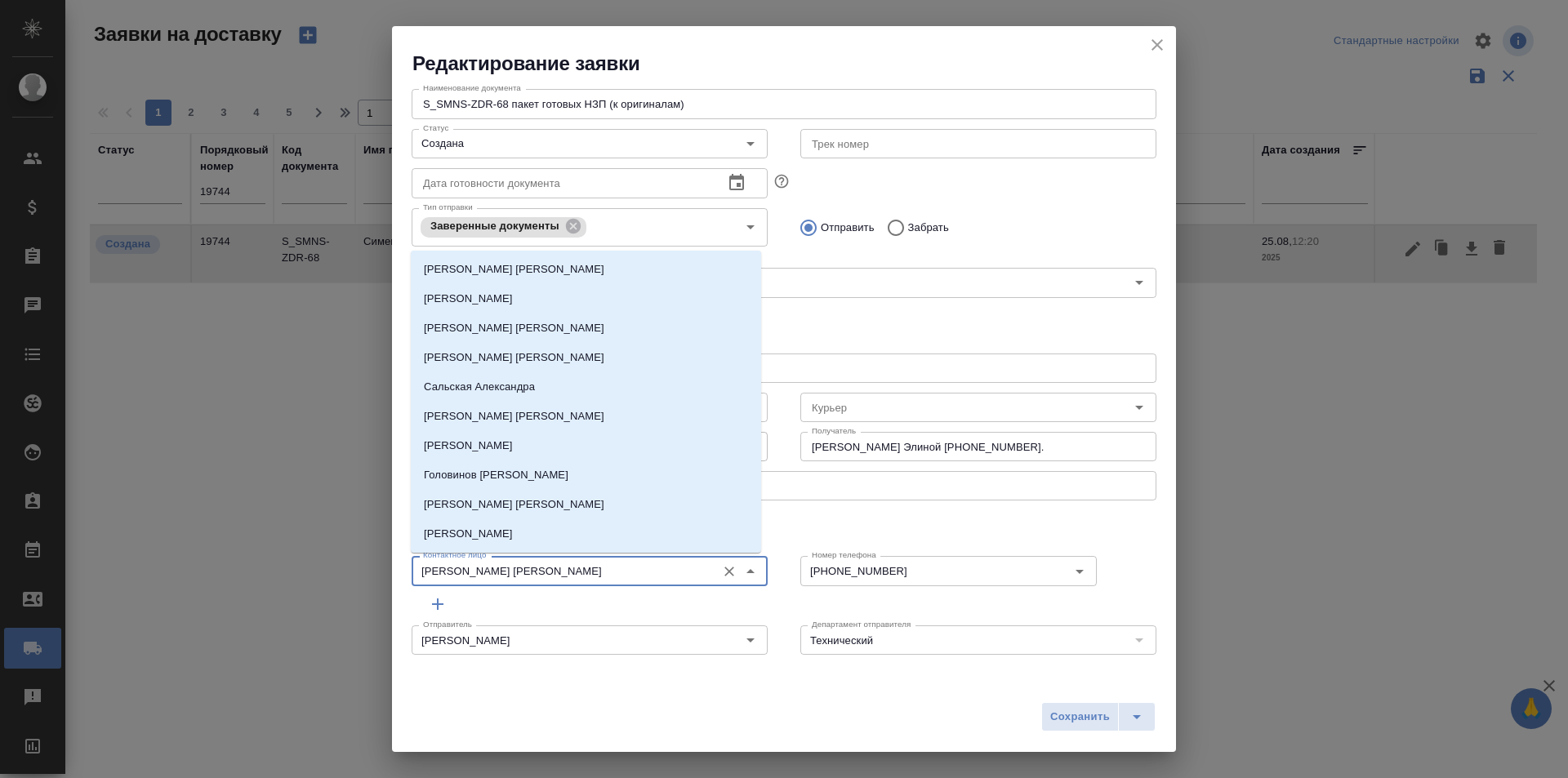
drag, startPoint x: 570, startPoint y: 570, endPoint x: 379, endPoint y: 561, distance: 191.2
click at [379, 561] on div "Редактирование заявки Общие данные Порядковый номер 19744 Порядковый номер Клие…" at bounding box center [784, 389] width 1568 height 778
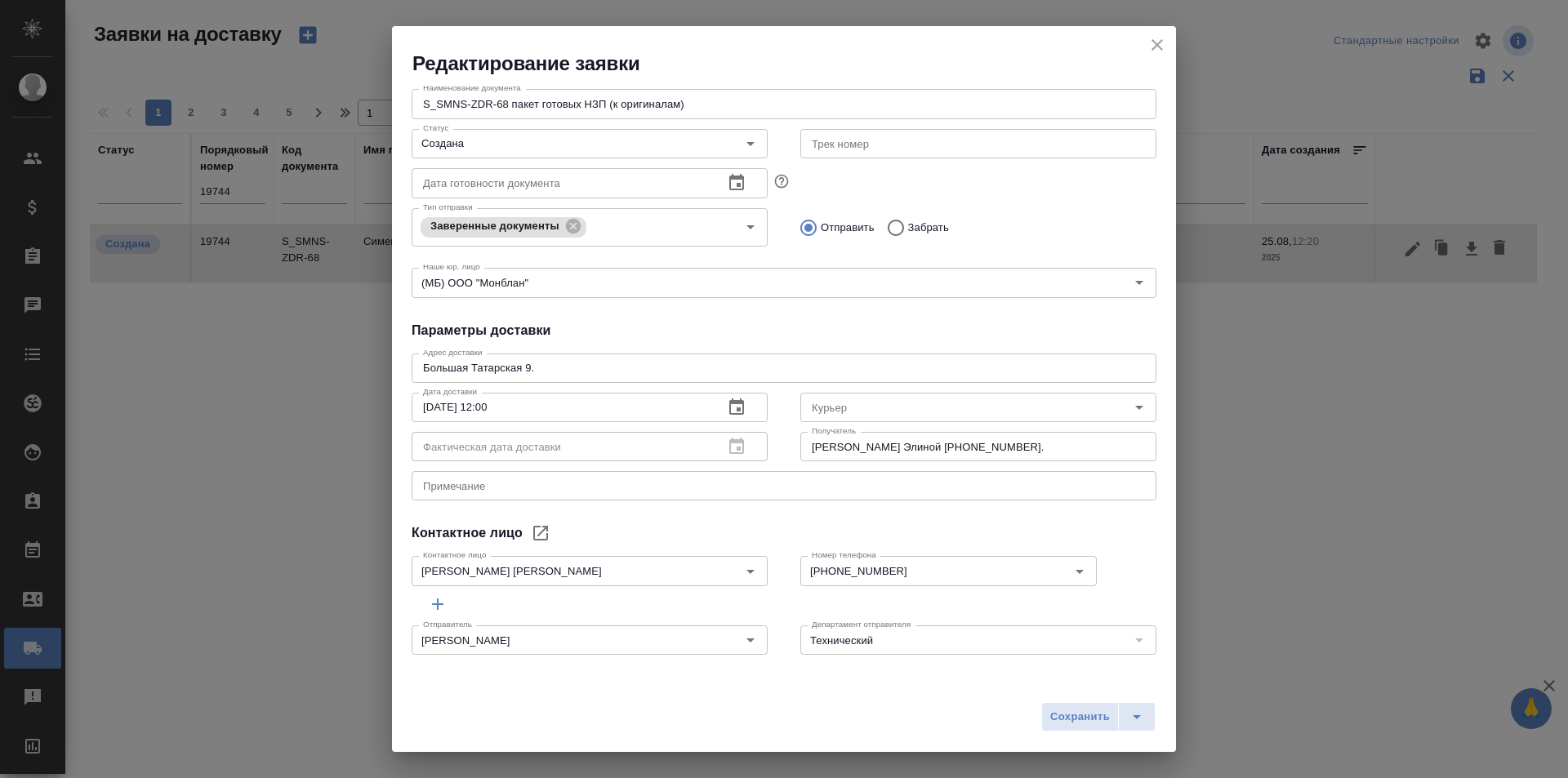
click at [916, 525] on div "Контактное лицо" at bounding box center [784, 533] width 745 height 19
click at [902, 534] on div "Номер телефона [PHONE_NUMBER] Номер телефона" at bounding box center [978, 569] width 389 height 72
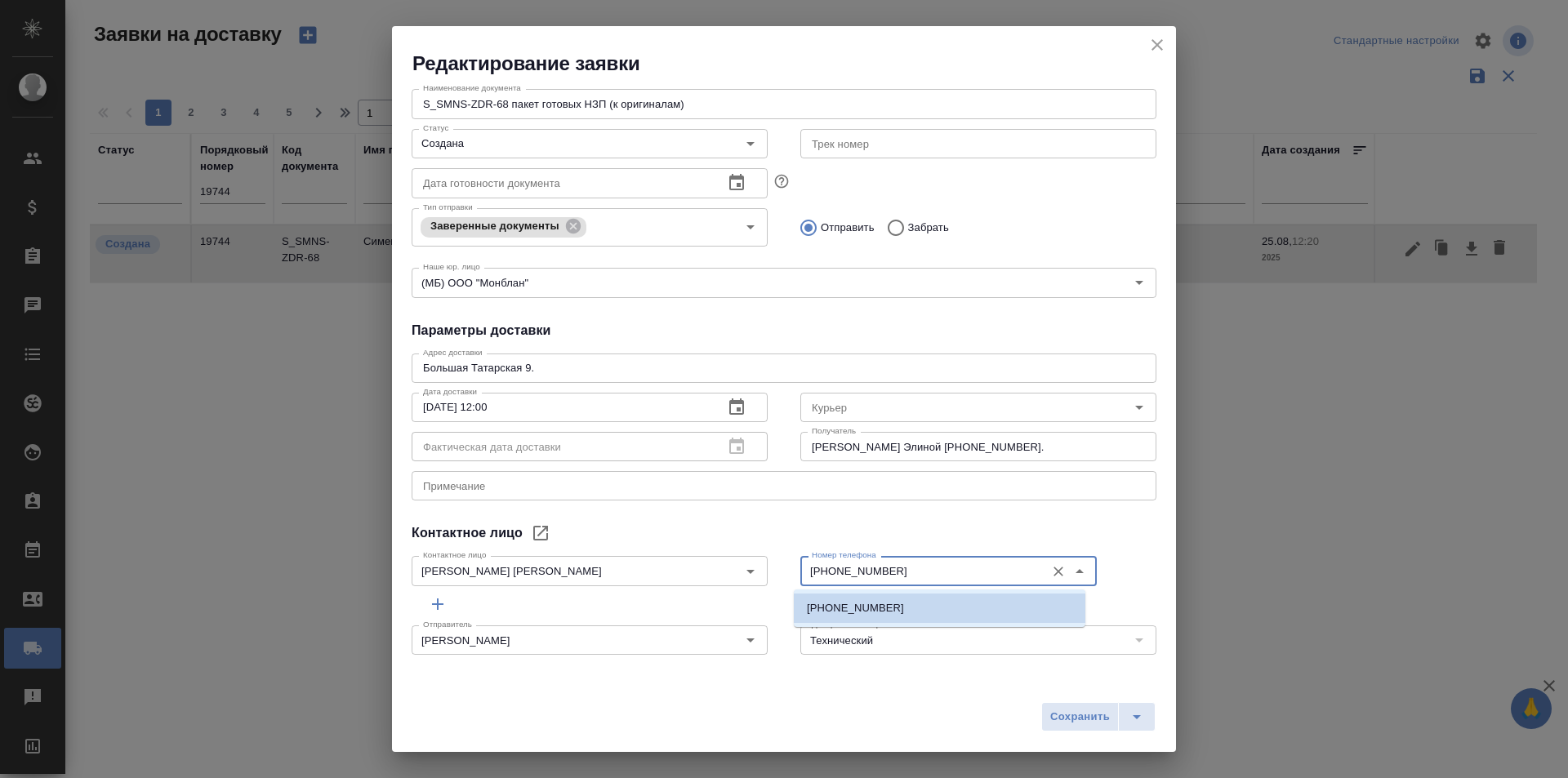
drag, startPoint x: 906, startPoint y: 564, endPoint x: 788, endPoint y: 564, distance: 118.0
click at [788, 564] on div "Номер телефона [PHONE_NUMBER] Номер телефона" at bounding box center [978, 569] width 389 height 72
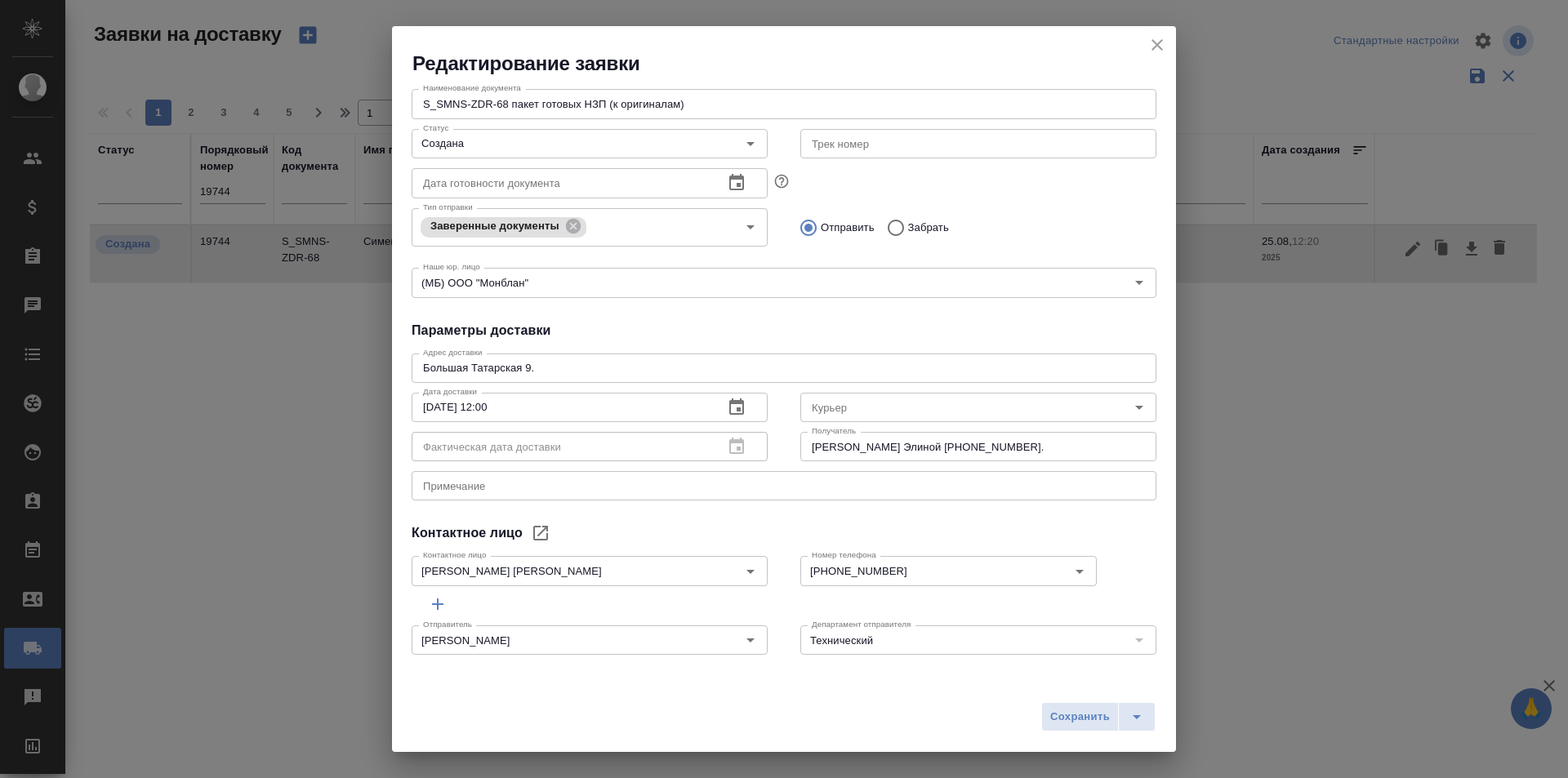
click at [934, 518] on div "Общие данные Порядковый номер 19744 Порядковый номер Клиенту Внутри компании Ис…" at bounding box center [784, 376] width 784 height 598
drag, startPoint x: 926, startPoint y: 450, endPoint x: 794, endPoint y: 448, distance: 132.0
click at [800, 448] on input "[PERSON_NAME] Элиной [PHONE_NUMBER]." at bounding box center [978, 447] width 356 height 30
click at [869, 497] on div "x Примечание" at bounding box center [784, 485] width 745 height 30
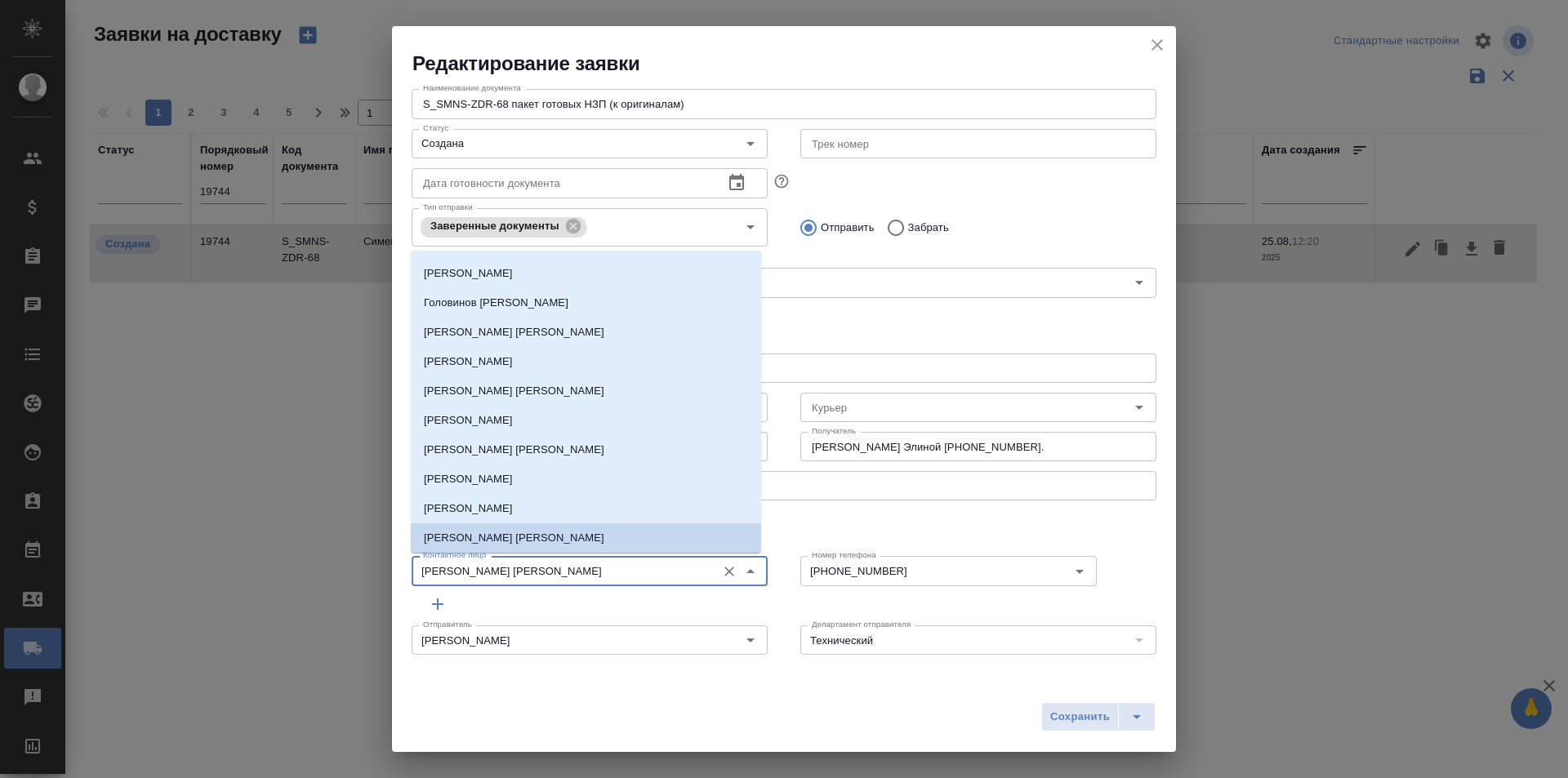
drag, startPoint x: 574, startPoint y: 574, endPoint x: 347, endPoint y: 571, distance: 227.0
click at [347, 571] on div "Редактирование заявки Общие данные Порядковый номер 19744 Порядковый номер Клие…" at bounding box center [784, 389] width 1568 height 778
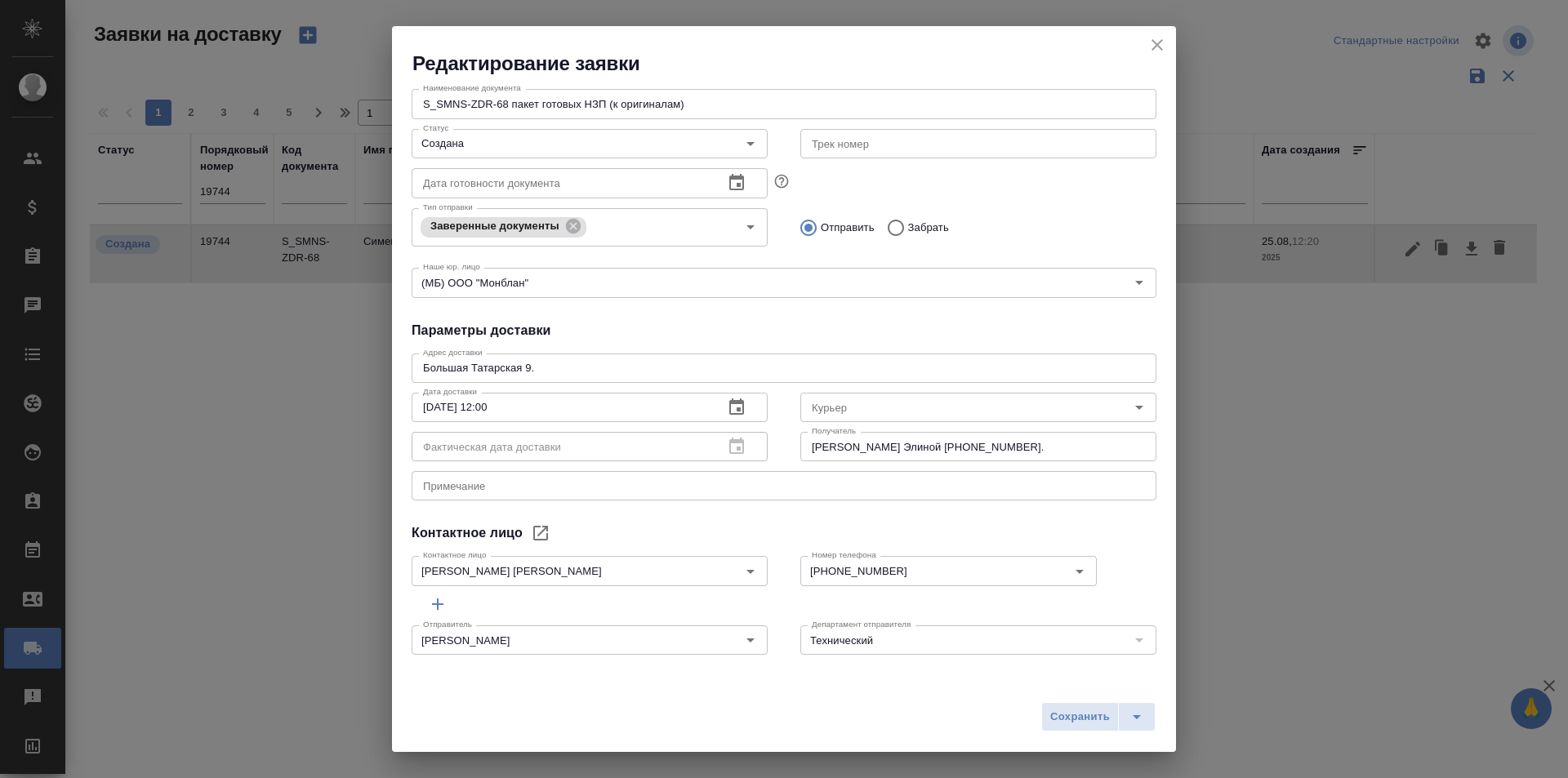
click at [1018, 219] on div "Отправить Забрать" at bounding box center [978, 228] width 356 height 35
click at [1158, 54] on icon "close" at bounding box center [1157, 44] width 19 height 19
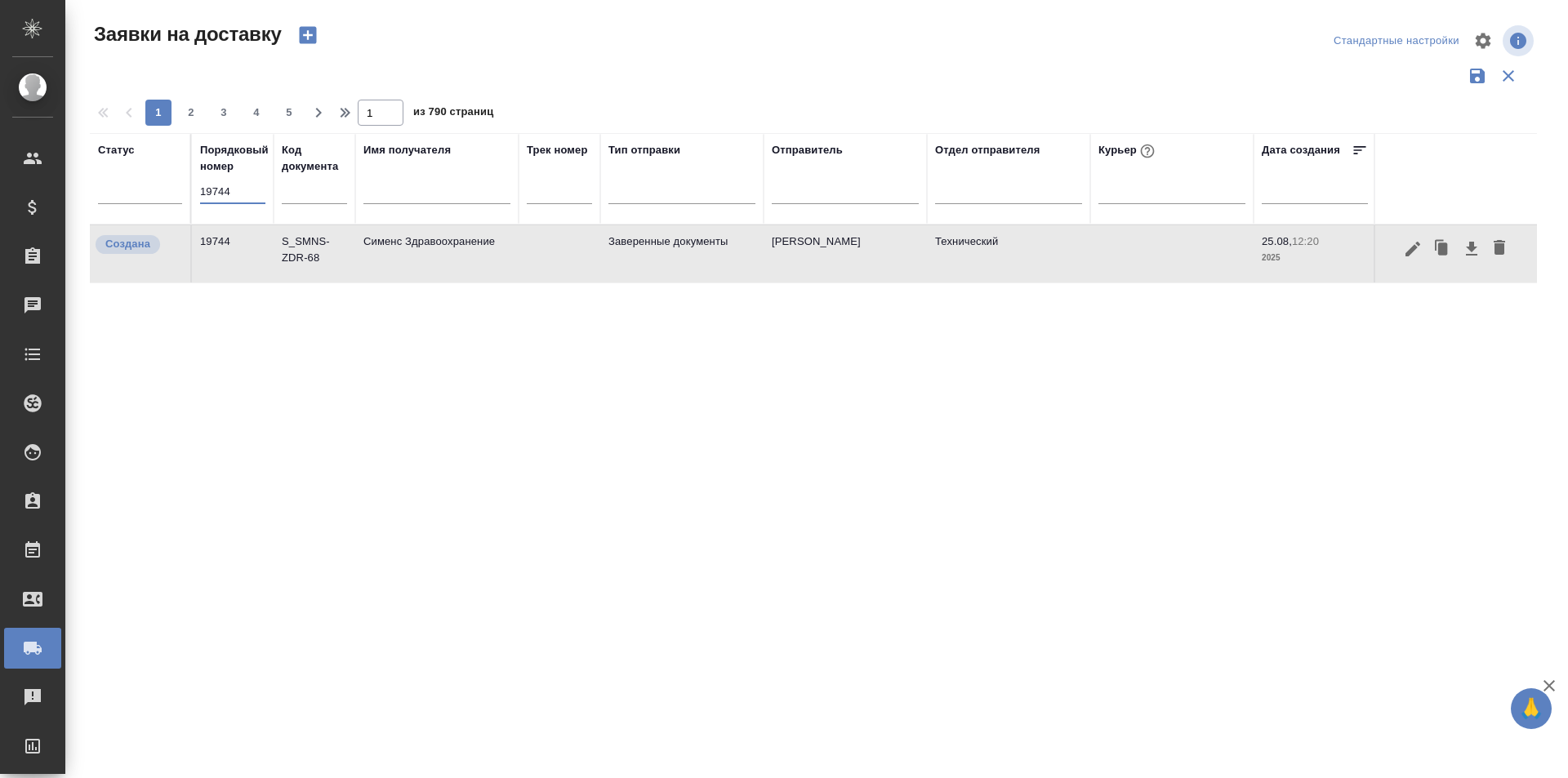
click at [250, 193] on input "19744" at bounding box center [233, 192] width 65 height 23
paste input "text"
type input "19744"
click at [1404, 256] on icon "button" at bounding box center [1412, 249] width 19 height 19
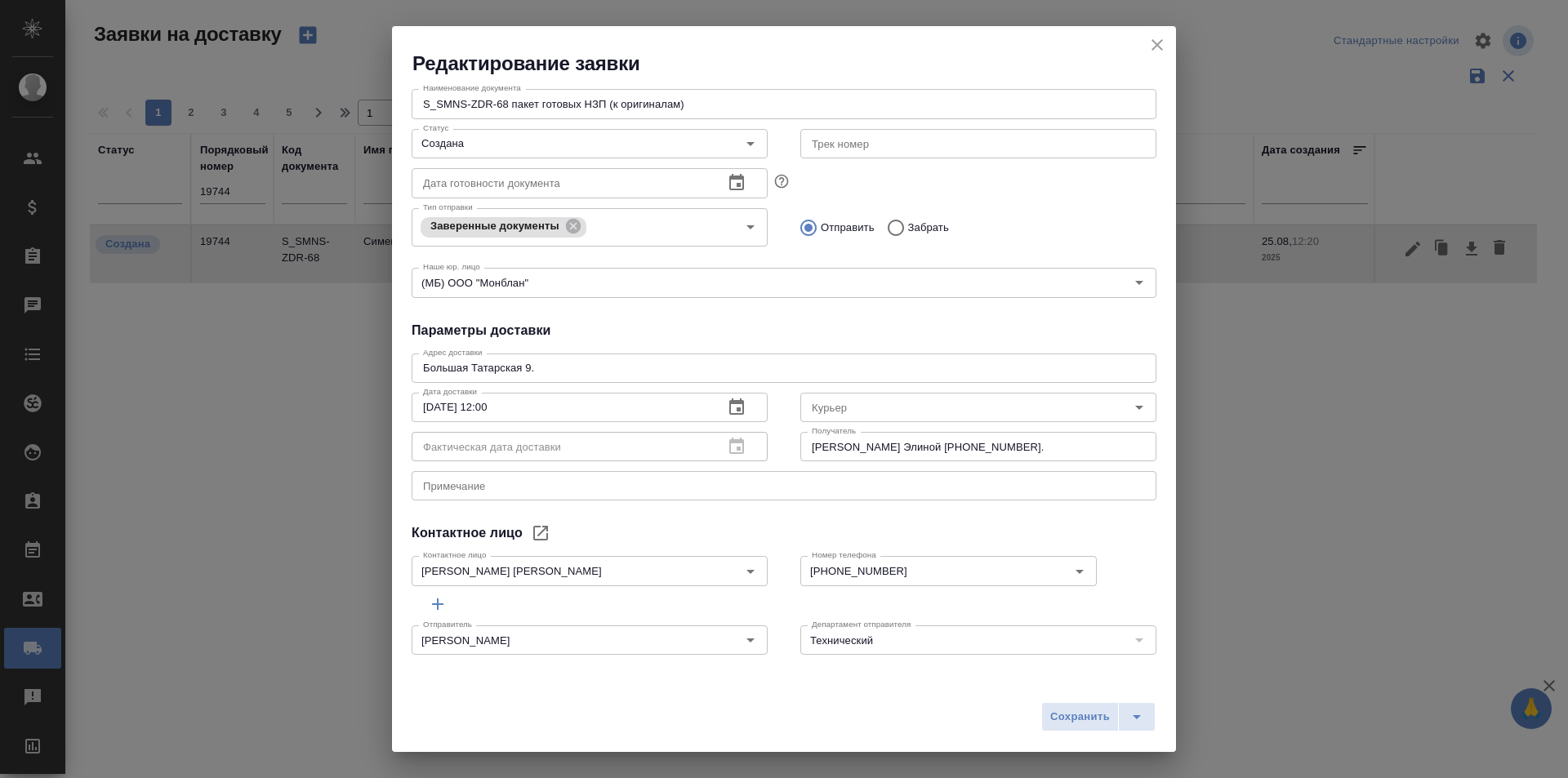
scroll to position [0, 0]
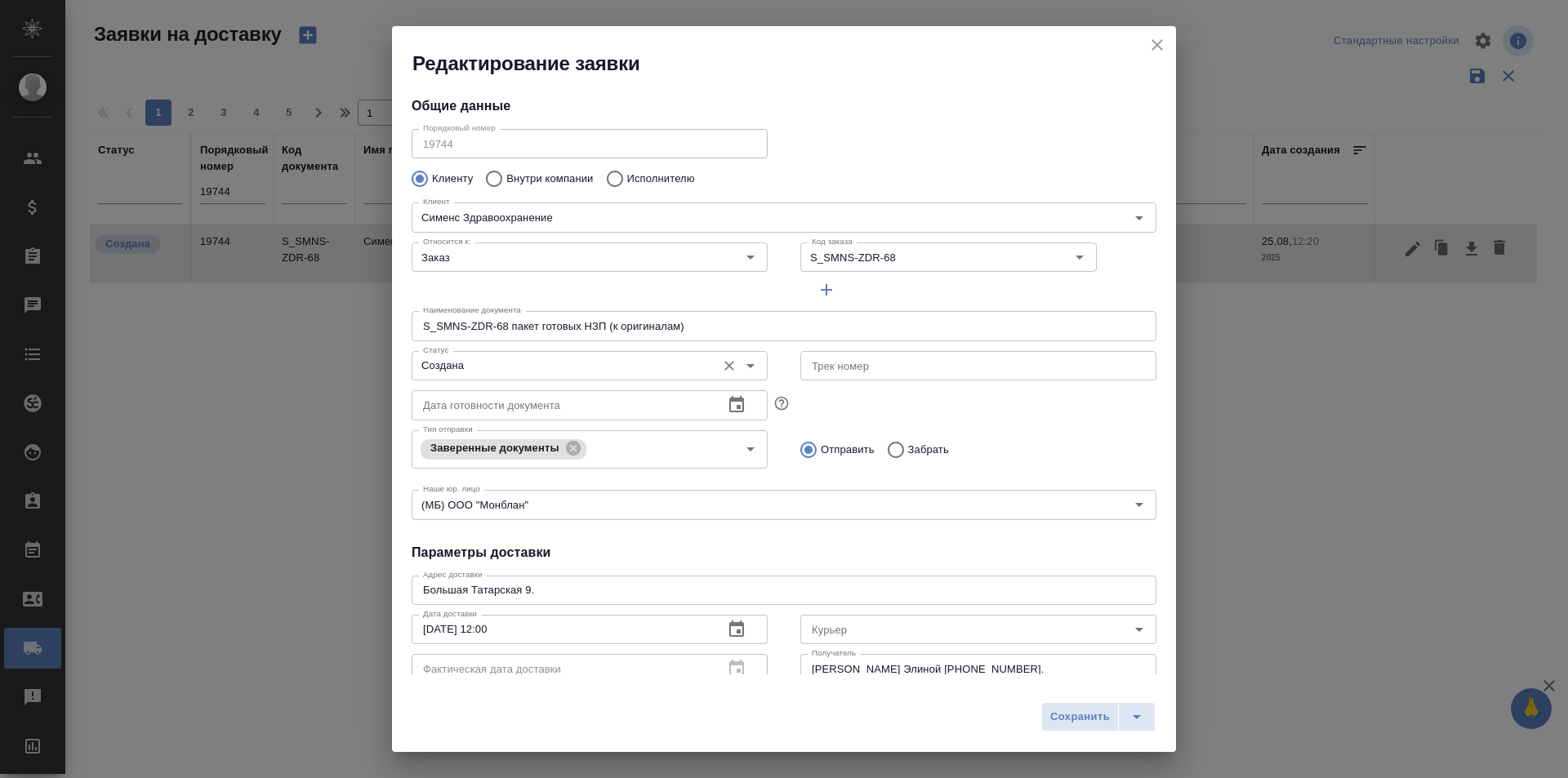
click at [499, 369] on input "Создана" at bounding box center [562, 366] width 292 height 19
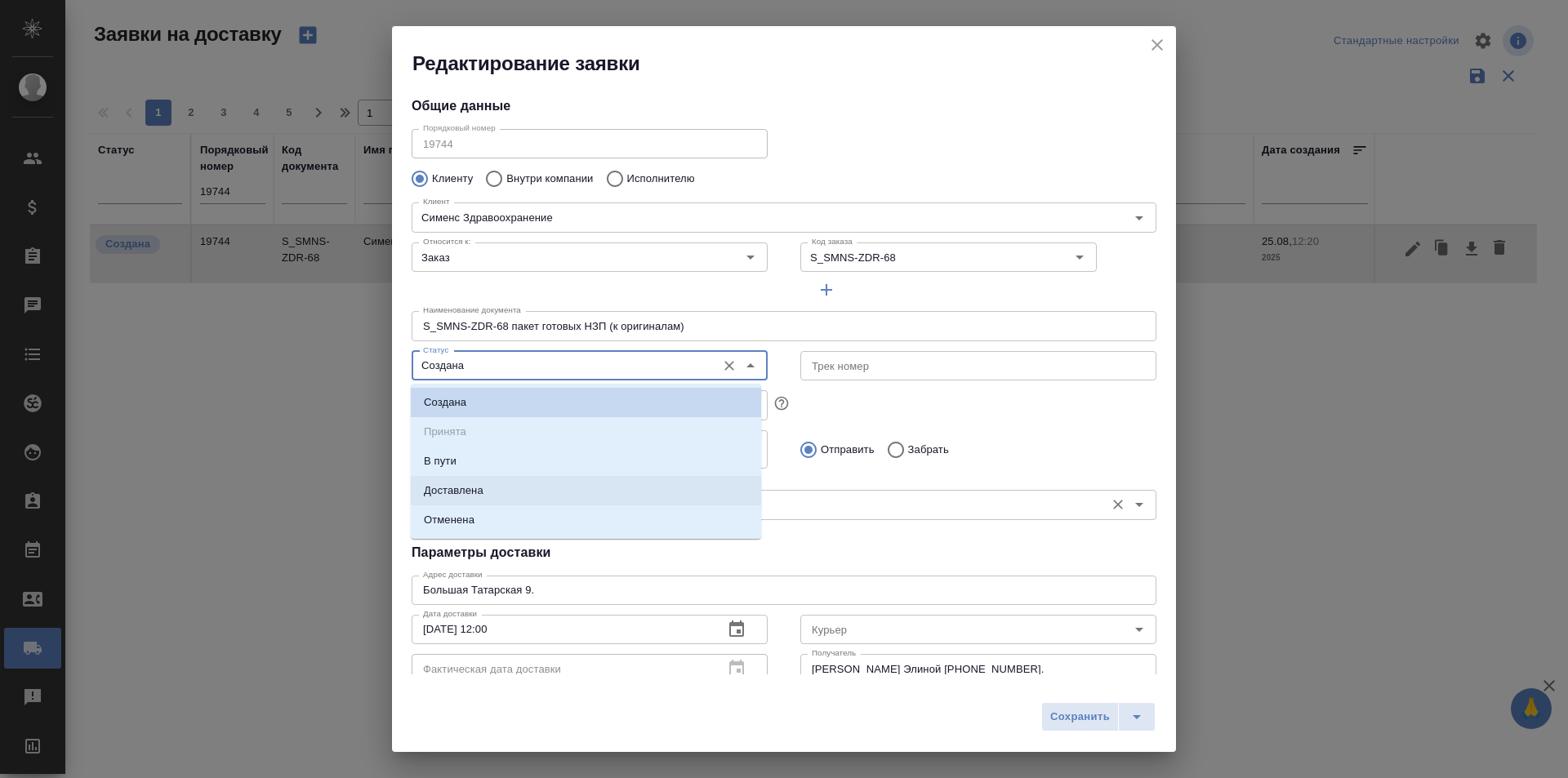
click at [499, 486] on li "Доставлена" at bounding box center [586, 491] width 350 height 30
type input "Доставлена"
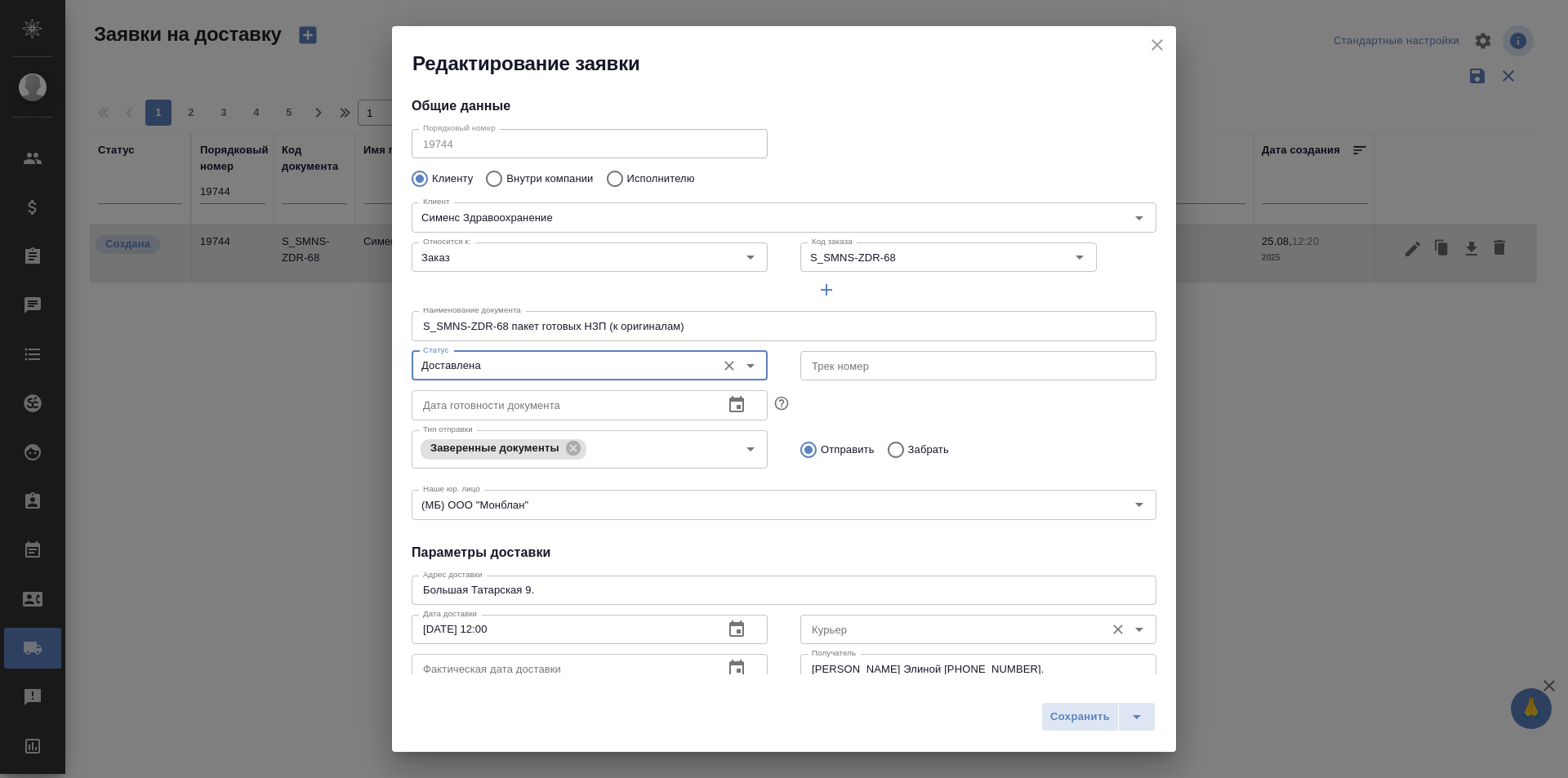
click at [853, 644] on div "[PERSON_NAME]" at bounding box center [978, 628] width 356 height 39
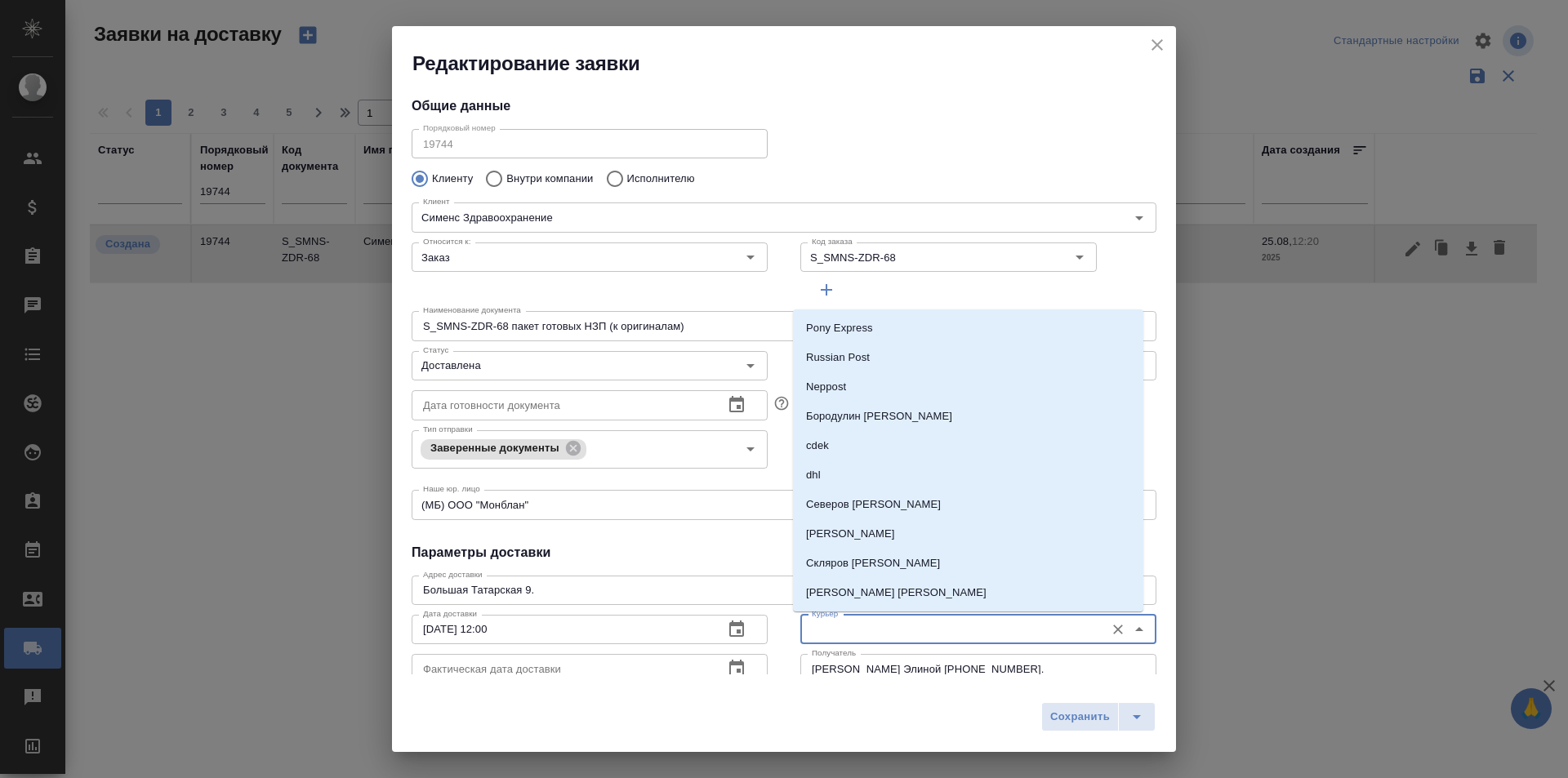
click at [864, 626] on input "Курьер" at bounding box center [950, 630] width 292 height 19
click at [861, 565] on p "Скляров [PERSON_NAME]" at bounding box center [872, 563] width 134 height 16
type input "Скляров [PERSON_NAME]"
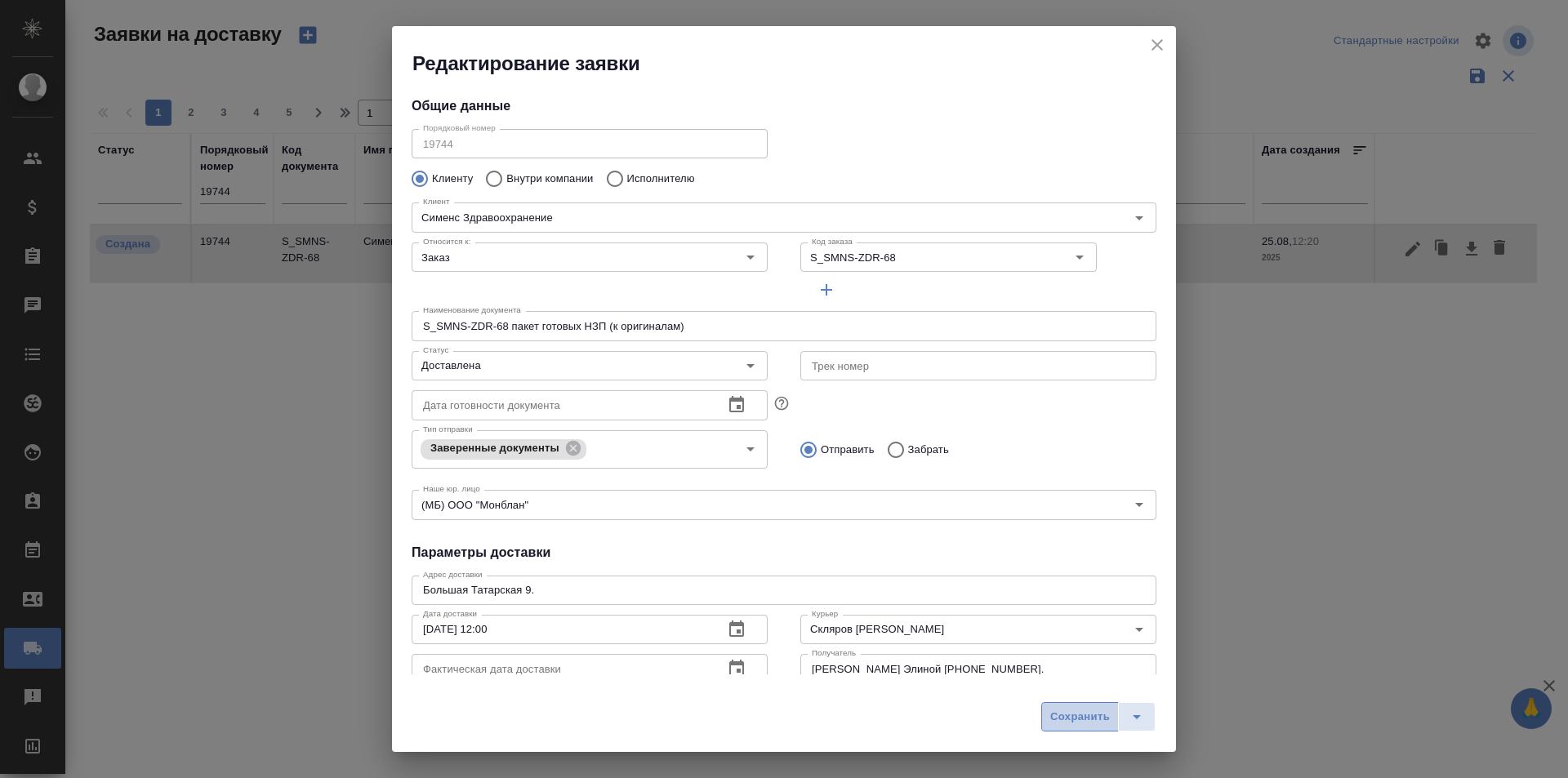
click at [1067, 704] on button "Сохранить" at bounding box center [1080, 717] width 78 height 30
type input "Создана"
